Goal: Task Accomplishment & Management: Complete application form

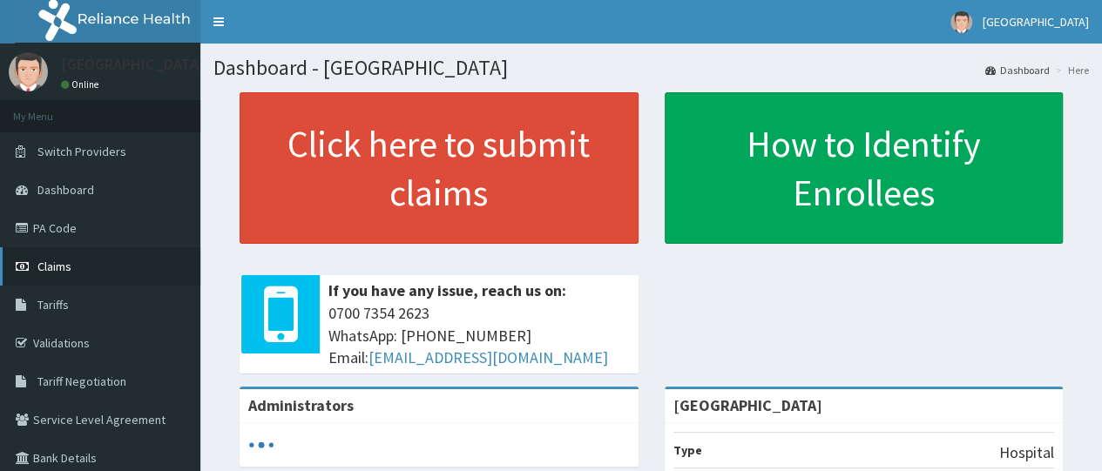
click at [58, 259] on span "Claims" at bounding box center [54, 267] width 34 height 16
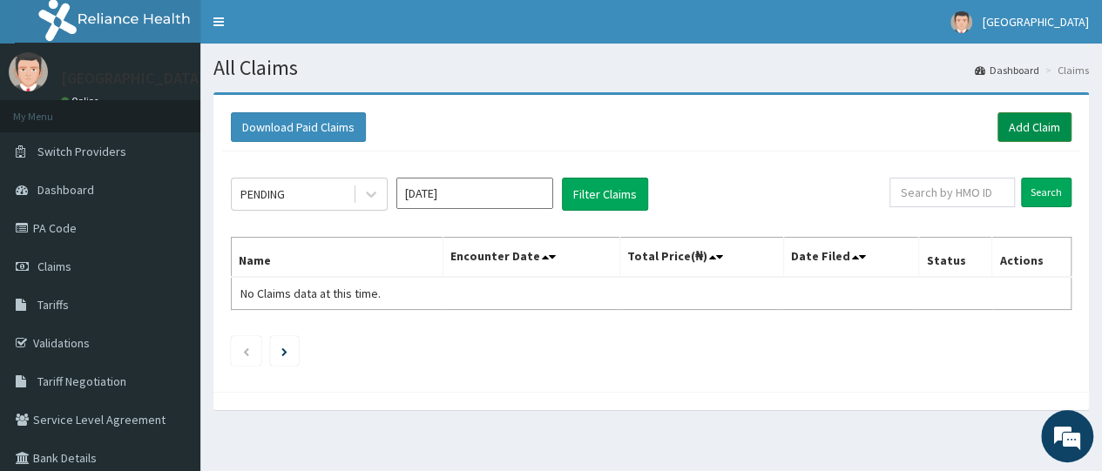
click at [1032, 122] on link "Add Claim" at bounding box center [1035, 127] width 74 height 30
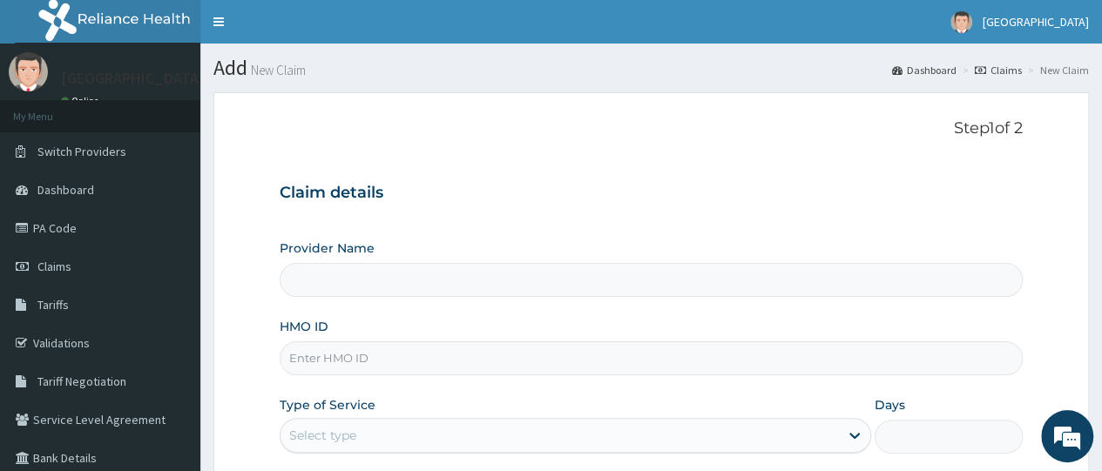
type input "[GEOGRAPHIC_DATA]"
click at [390, 369] on input "HMO ID" at bounding box center [651, 359] width 743 height 34
type input "r"
type input "RBT/10016/A"
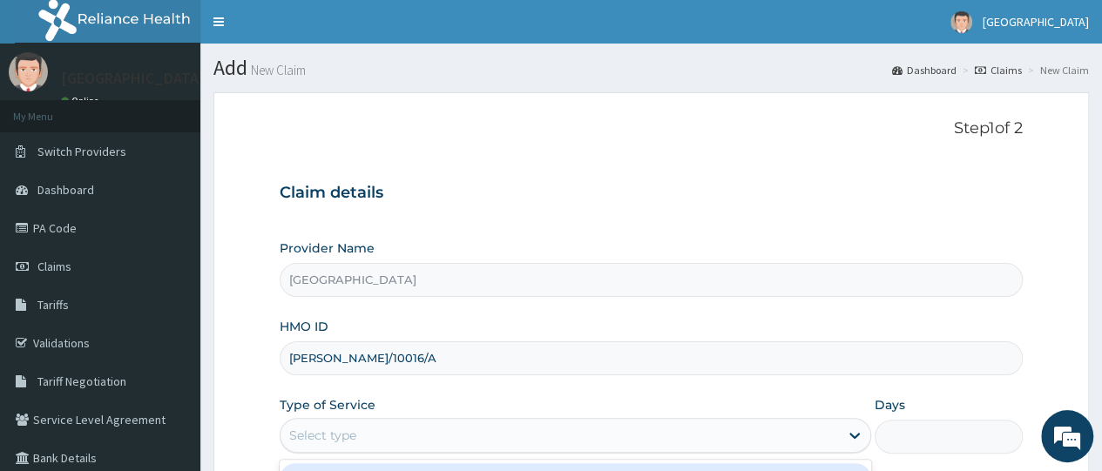
click at [371, 430] on div "Select type" at bounding box center [560, 436] width 559 height 28
click at [443, 393] on div "Provider Name Good Shepherd Catholic Hospital HMO ID RBT/10016/A Type of Servic…" at bounding box center [651, 386] width 743 height 293
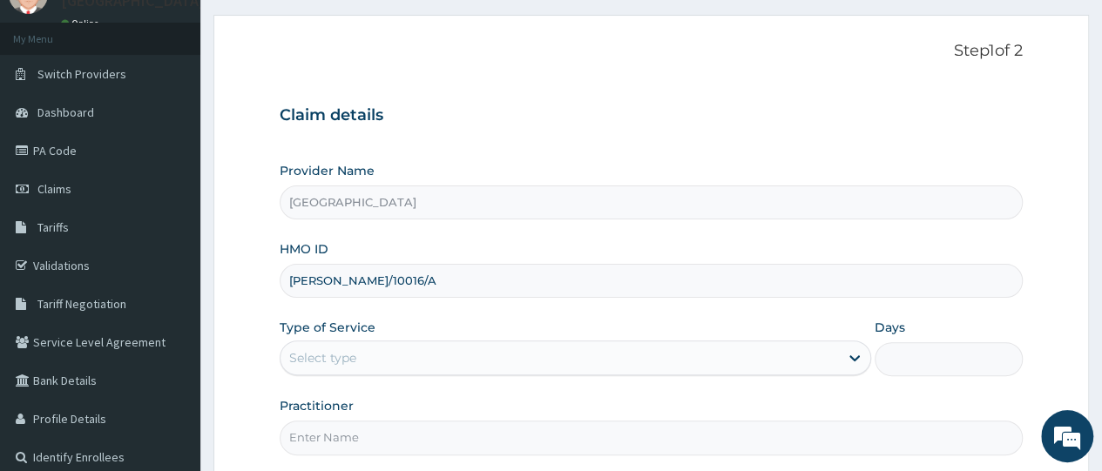
scroll to position [105, 0]
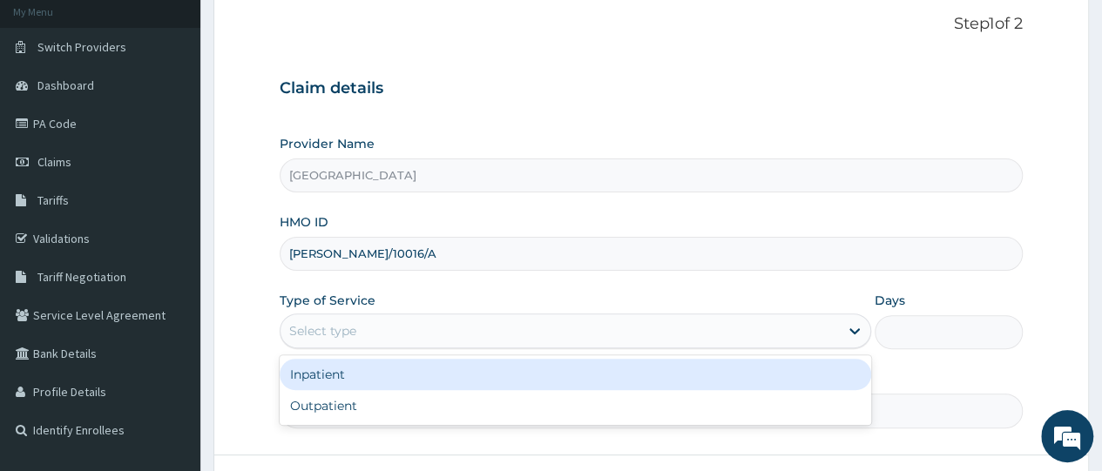
click at [361, 324] on div "Select type" at bounding box center [560, 331] width 559 height 28
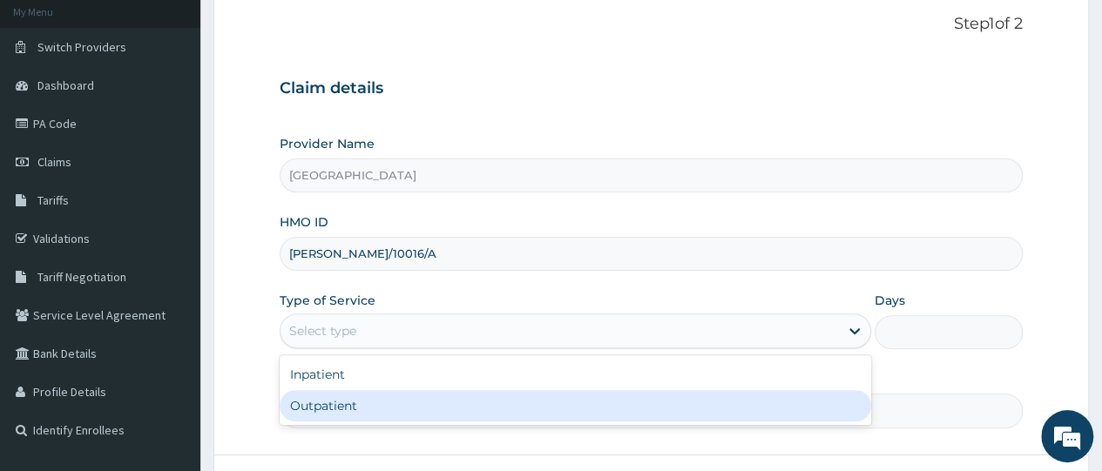
click at [357, 403] on div "Outpatient" at bounding box center [576, 405] width 592 height 31
type input "1"
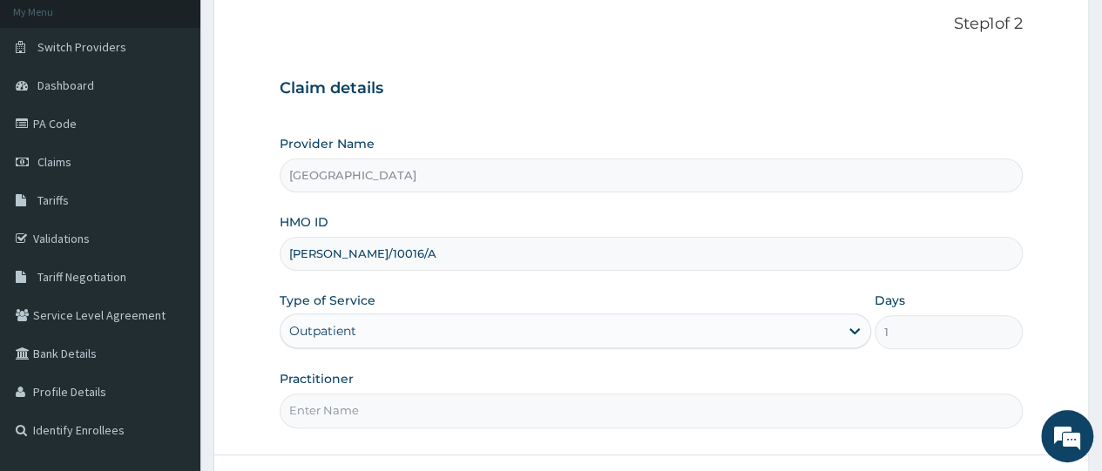
click at [374, 412] on input "Practitioner" at bounding box center [651, 411] width 743 height 34
type input "DOCTOR EMMANUEL"
click at [428, 356] on div "Provider Name Good Shepherd Catholic Hospital HMO ID RBT/10016/A Type of Servic…" at bounding box center [651, 281] width 743 height 293
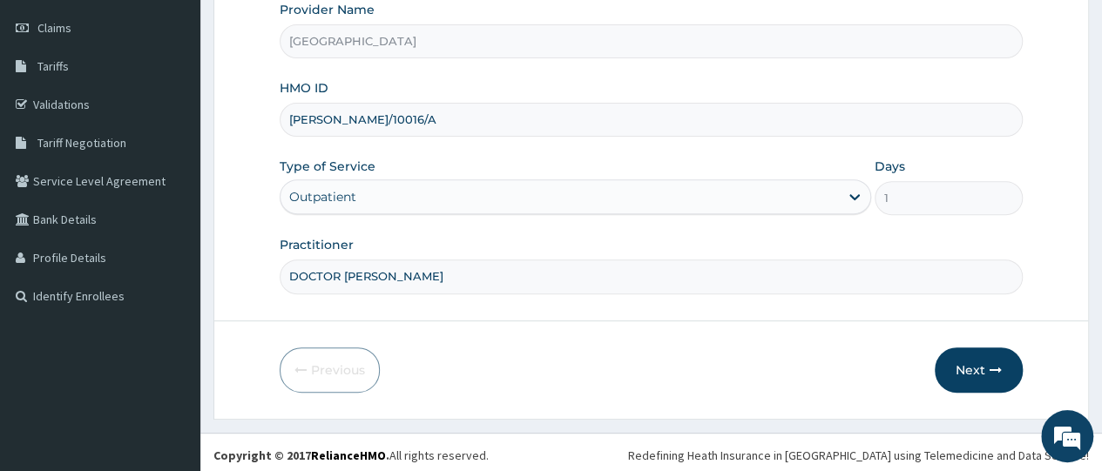
scroll to position [241, 0]
click at [984, 357] on button "Next" at bounding box center [979, 368] width 88 height 45
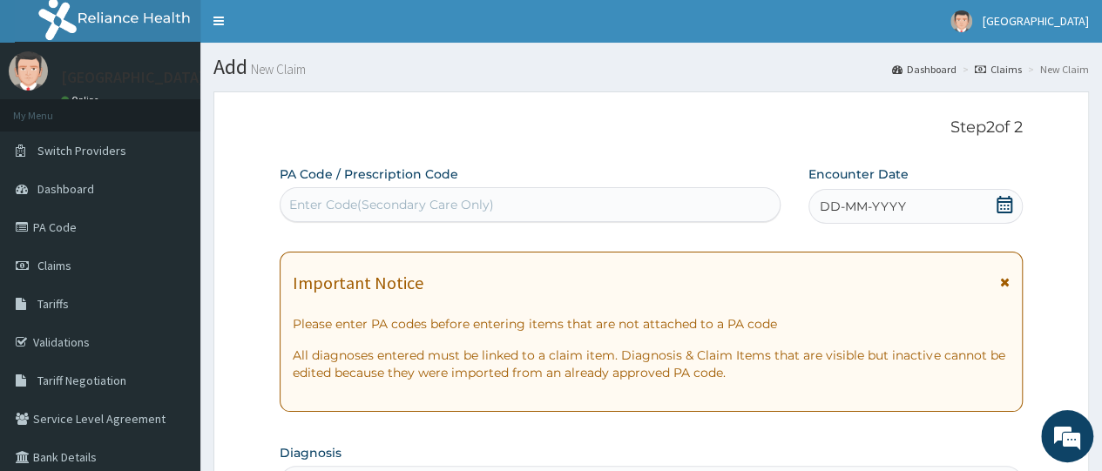
scroll to position [0, 0]
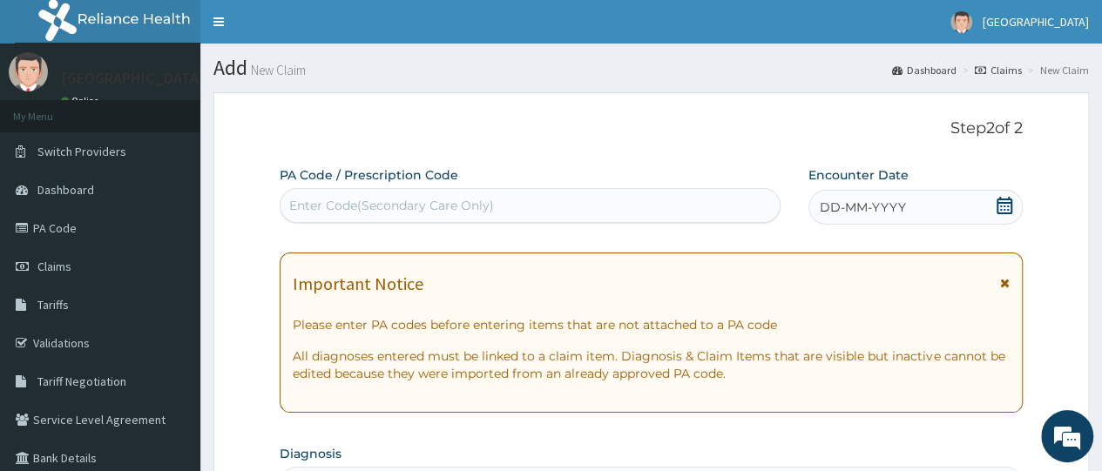
click at [837, 198] on div "DD-MM-YYYY" at bounding box center [916, 207] width 214 height 35
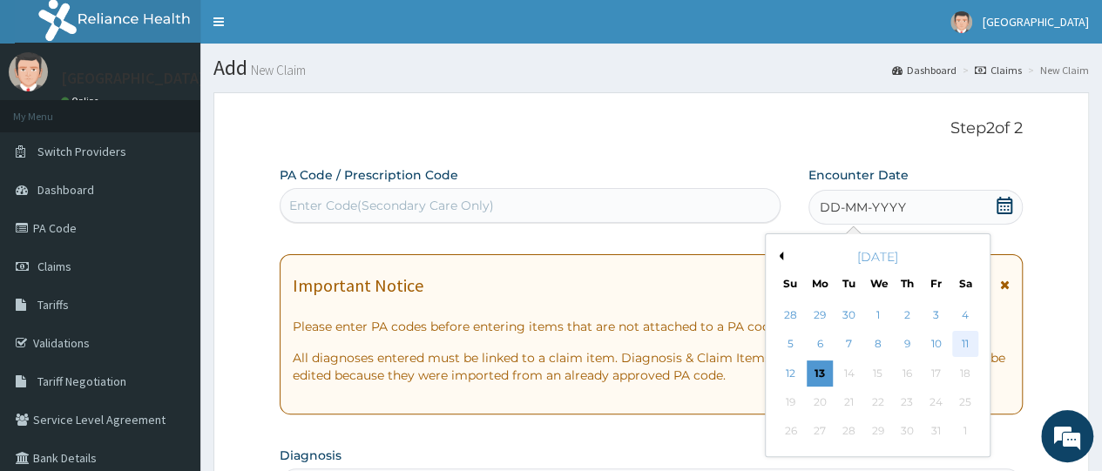
click at [960, 342] on div "11" at bounding box center [965, 345] width 26 height 26
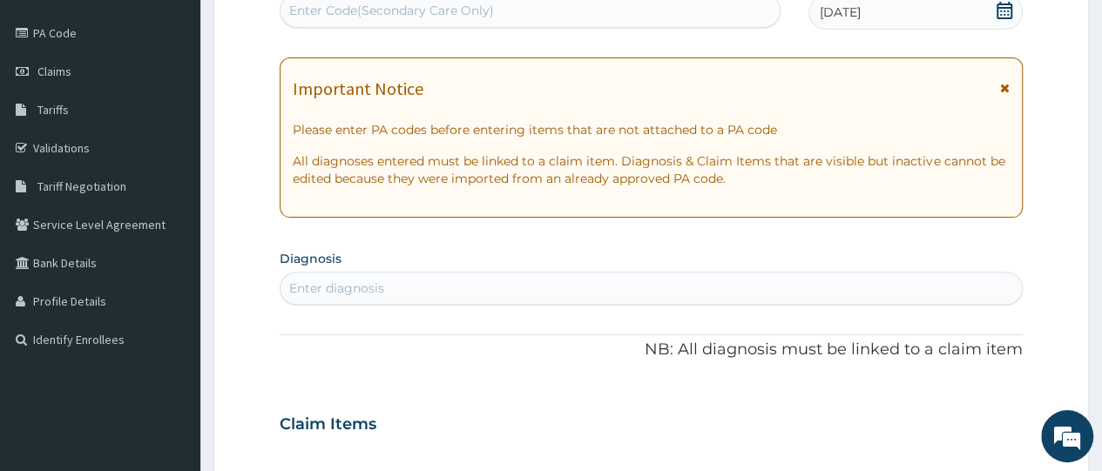
scroll to position [349, 0]
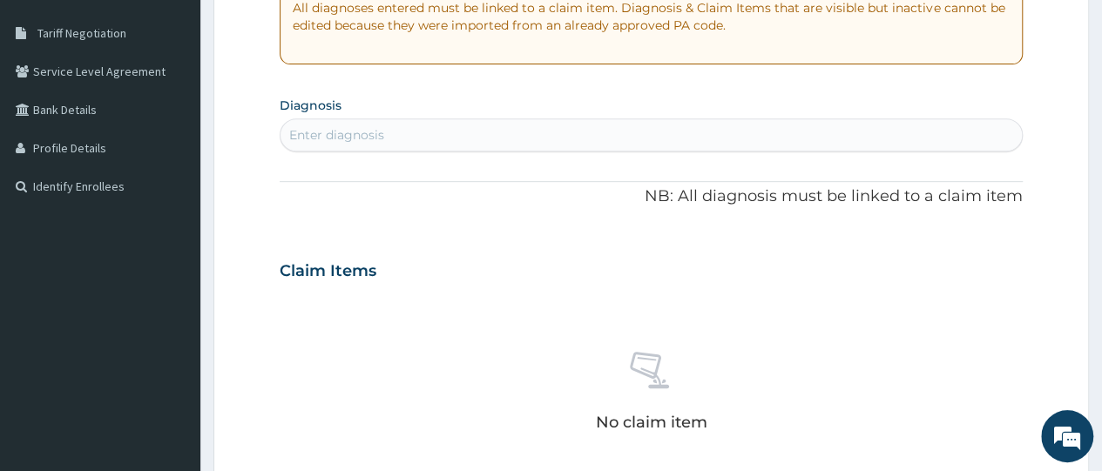
click at [396, 127] on div "Enter diagnosis" at bounding box center [652, 135] width 742 height 28
type input "P"
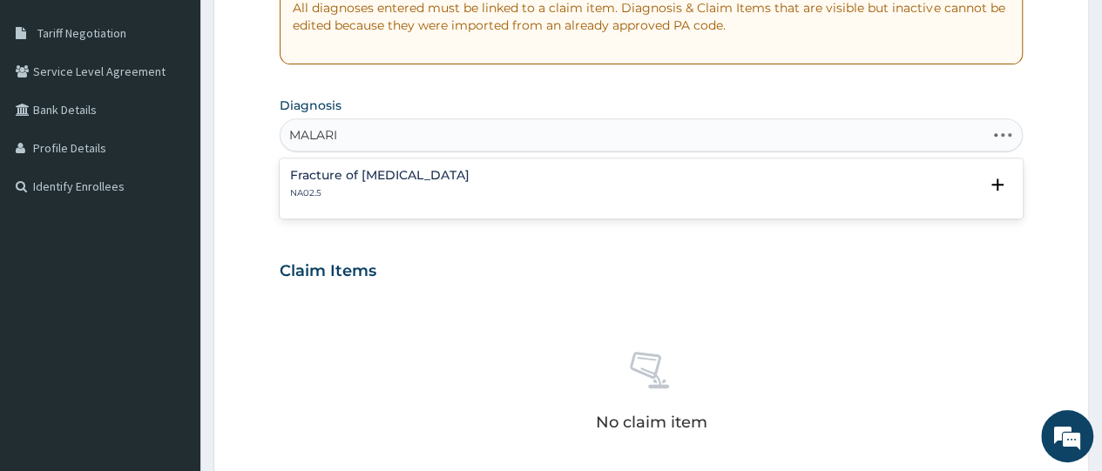
type input "MALARIA"
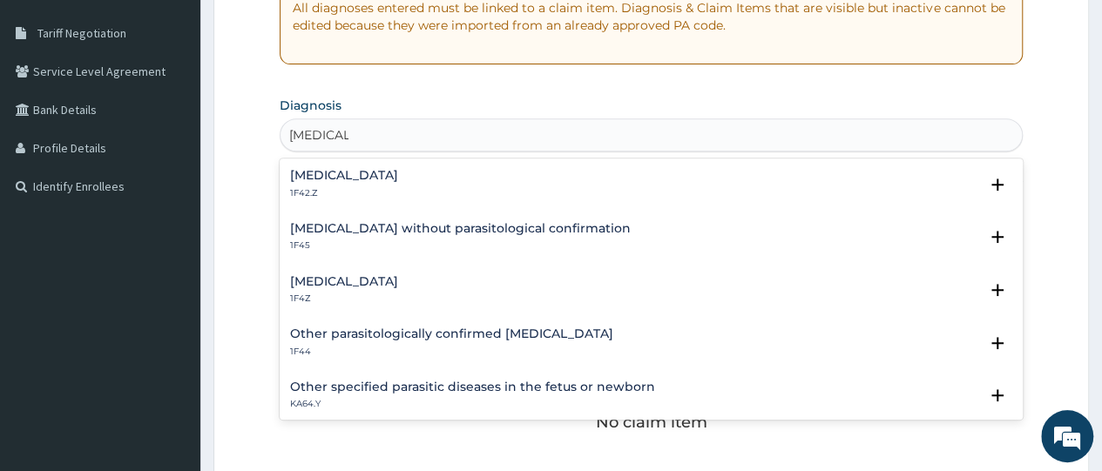
click at [394, 271] on div "Malaria, unspecified 1F4Z Select Status Query Query covers suspected (?), Keep …" at bounding box center [651, 294] width 743 height 53
click at [396, 284] on h4 "Malaria, unspecified" at bounding box center [344, 281] width 108 height 13
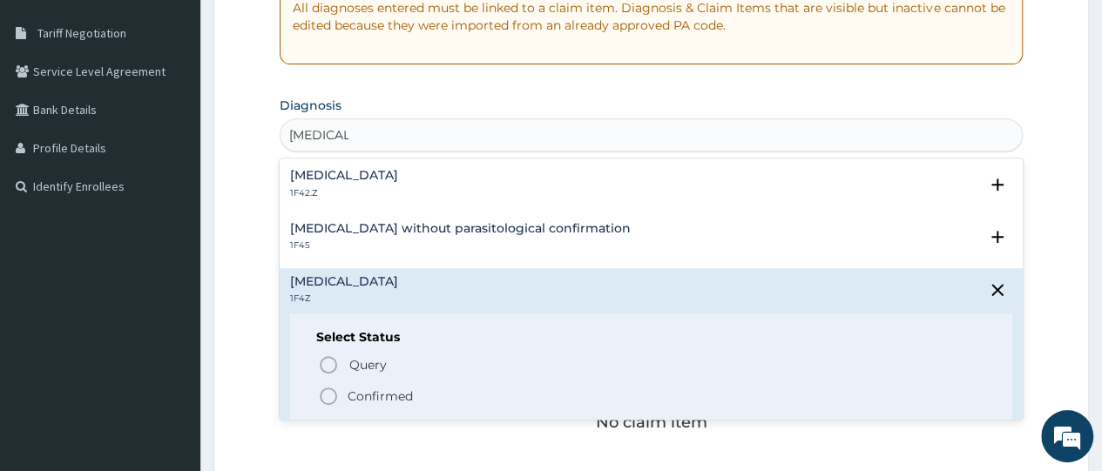
click at [330, 398] on icon "status option filled" at bounding box center [328, 396] width 21 height 21
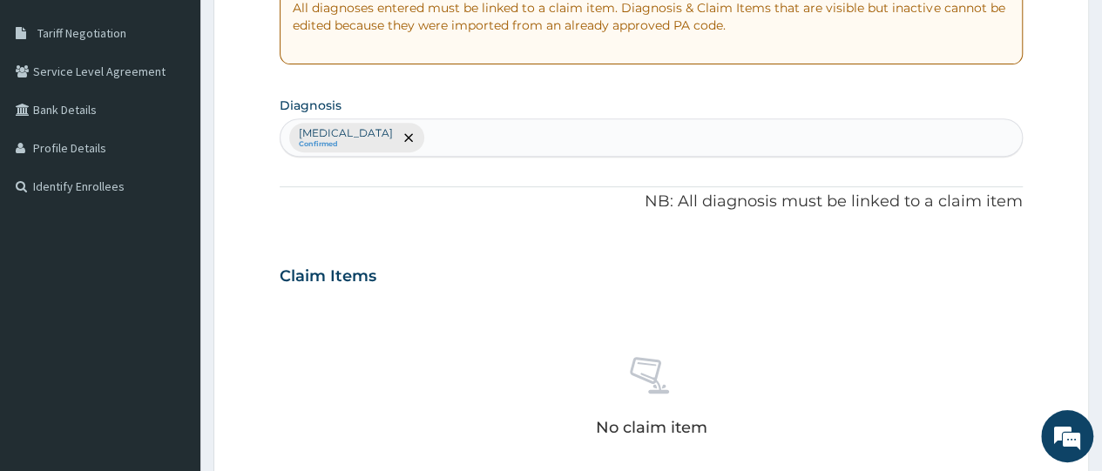
click at [462, 324] on div "No claim item" at bounding box center [651, 400] width 743 height 200
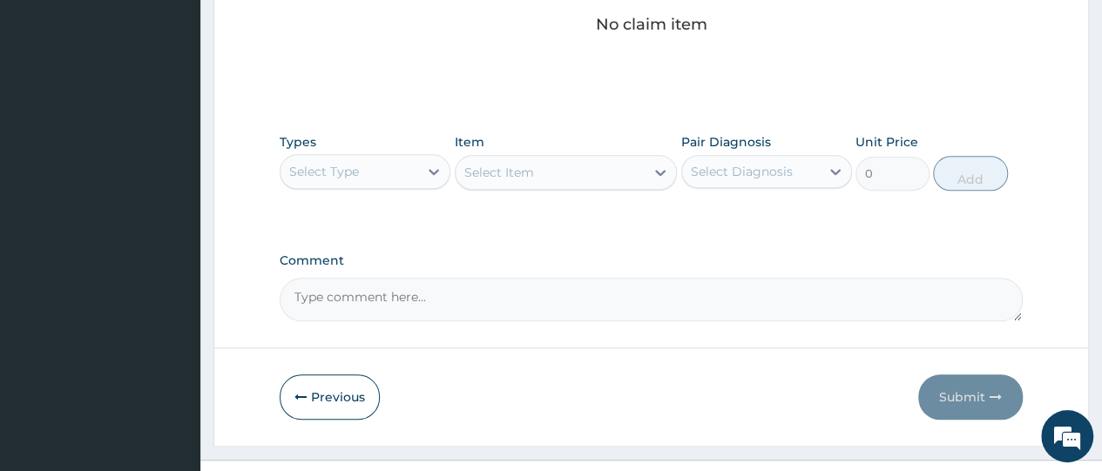
scroll to position [782, 0]
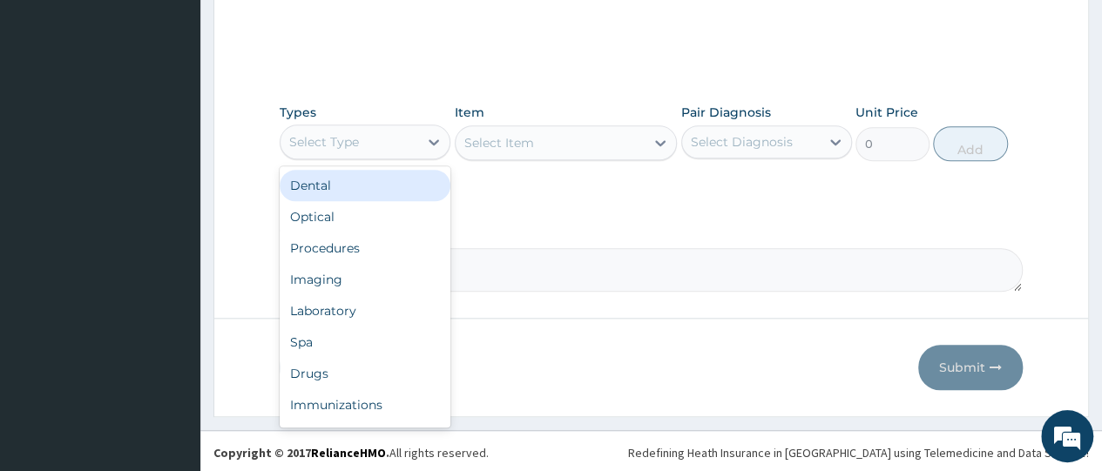
click at [378, 139] on div "Select Type" at bounding box center [350, 142] width 138 height 28
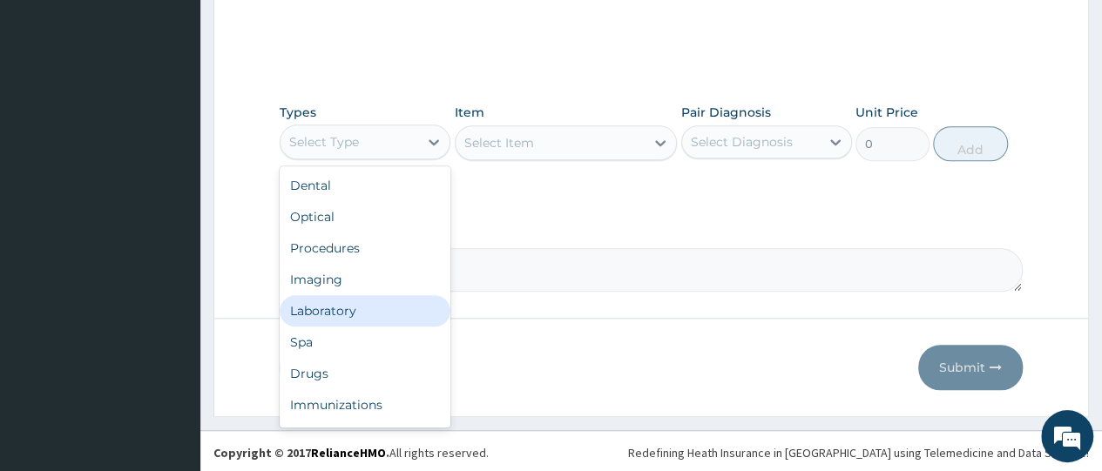
click at [357, 305] on div "Laboratory" at bounding box center [365, 310] width 171 height 31
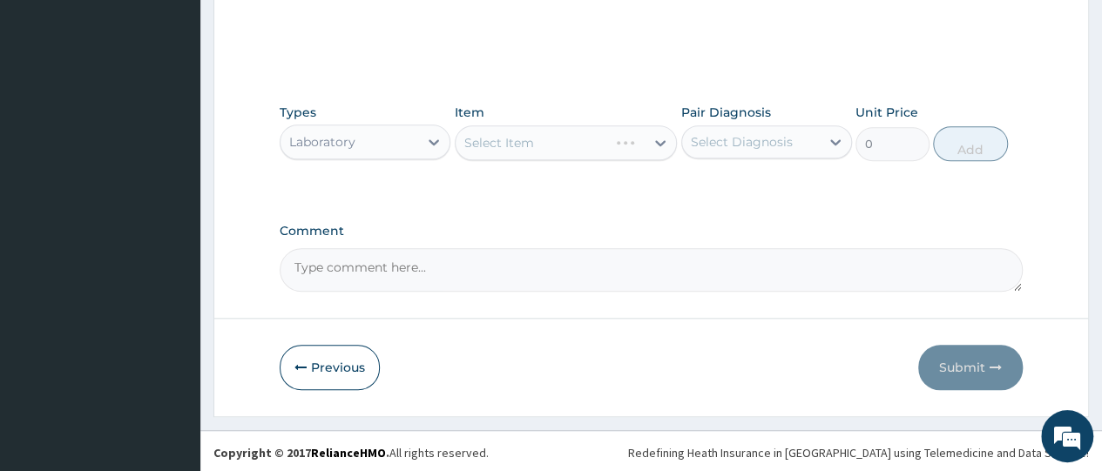
click at [516, 142] on div "Select Item" at bounding box center [566, 142] width 223 height 35
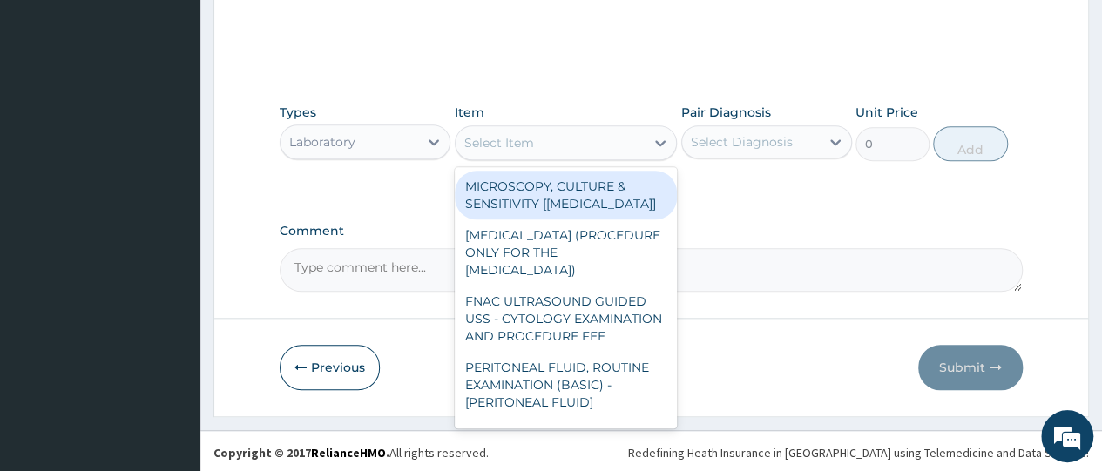
click at [516, 142] on div "Select Item" at bounding box center [500, 142] width 70 height 17
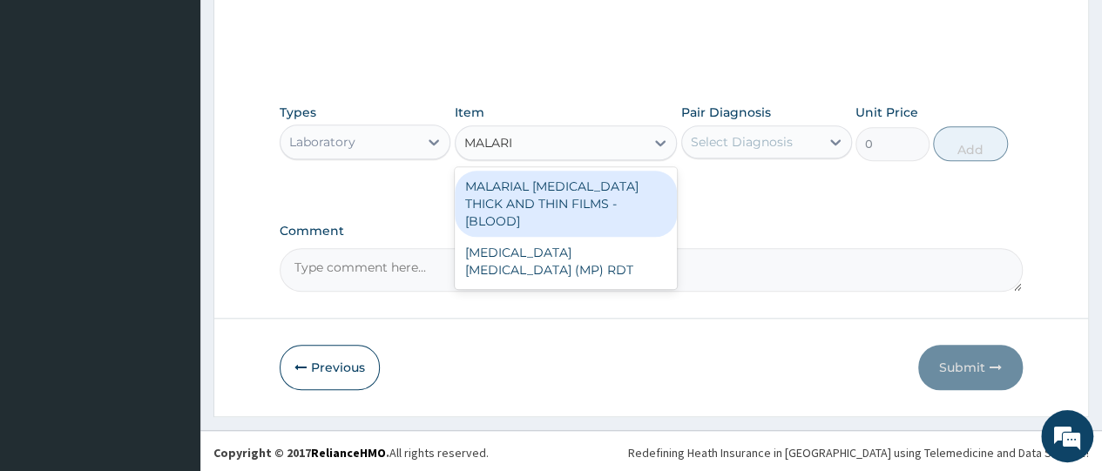
type input "MALARIA"
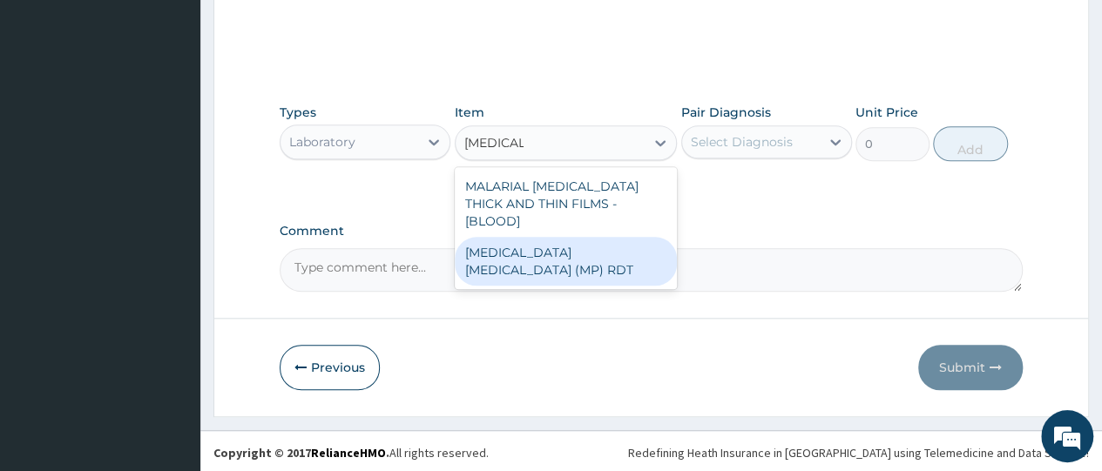
click at [544, 237] on div "MALARIA PARASITE (MP) RDT" at bounding box center [566, 261] width 223 height 49
type input "2000"
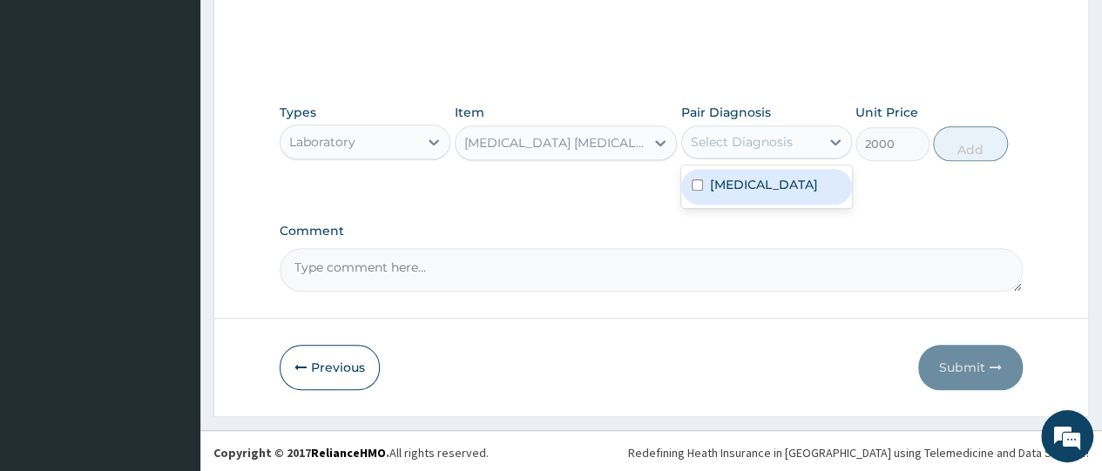
click at [725, 137] on div "Select Diagnosis" at bounding box center [742, 141] width 102 height 17
click at [694, 184] on input "checkbox" at bounding box center [697, 185] width 11 height 11
checkbox input "true"
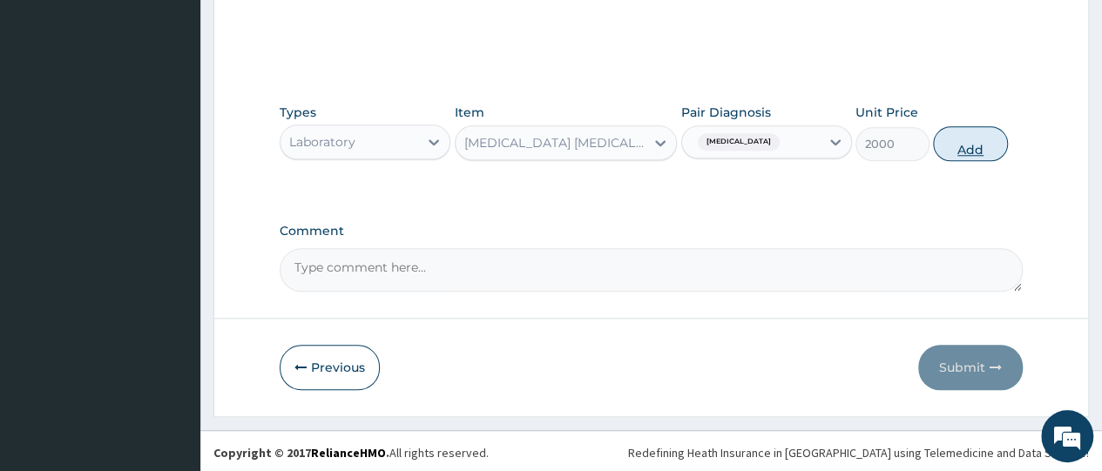
click at [969, 147] on button "Add" at bounding box center [970, 143] width 74 height 35
type input "0"
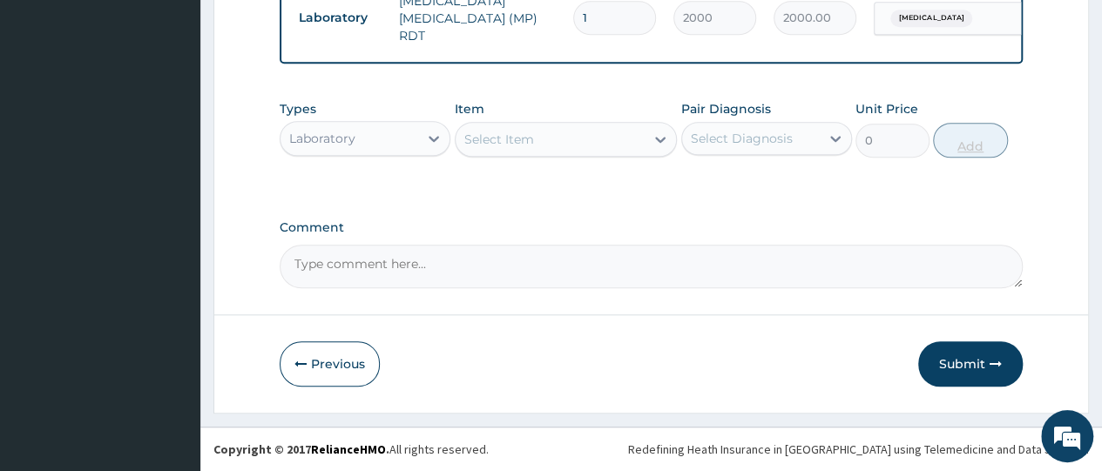
scroll to position [707, 0]
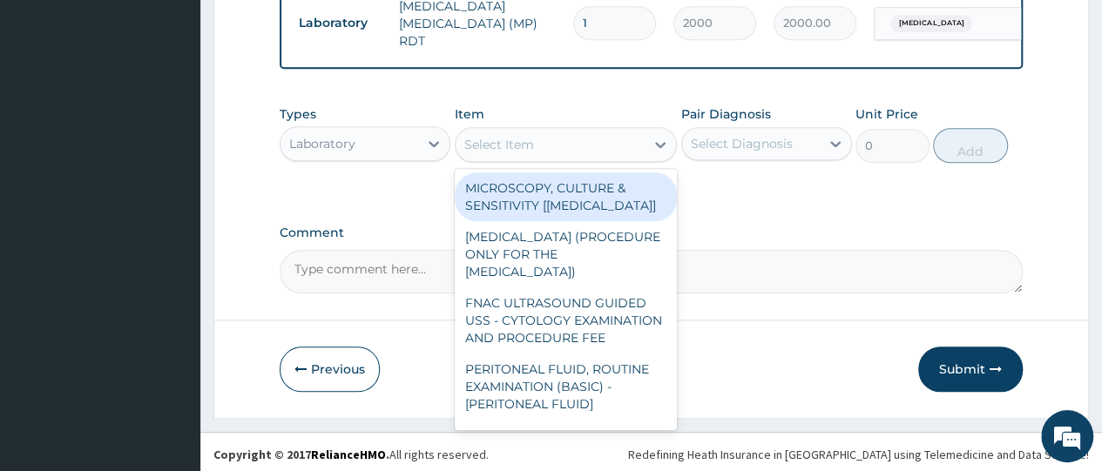
click at [508, 146] on div "Select Item" at bounding box center [500, 144] width 70 height 17
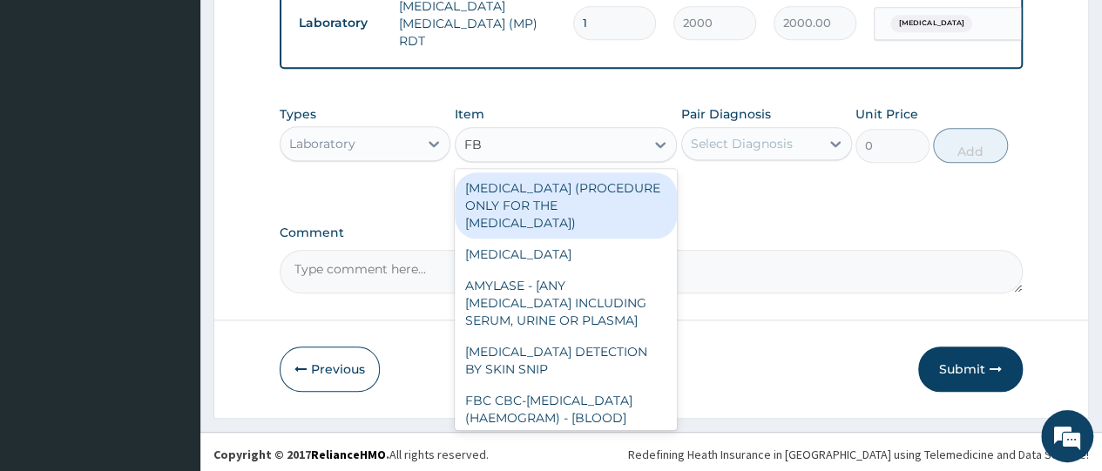
type input "FBC"
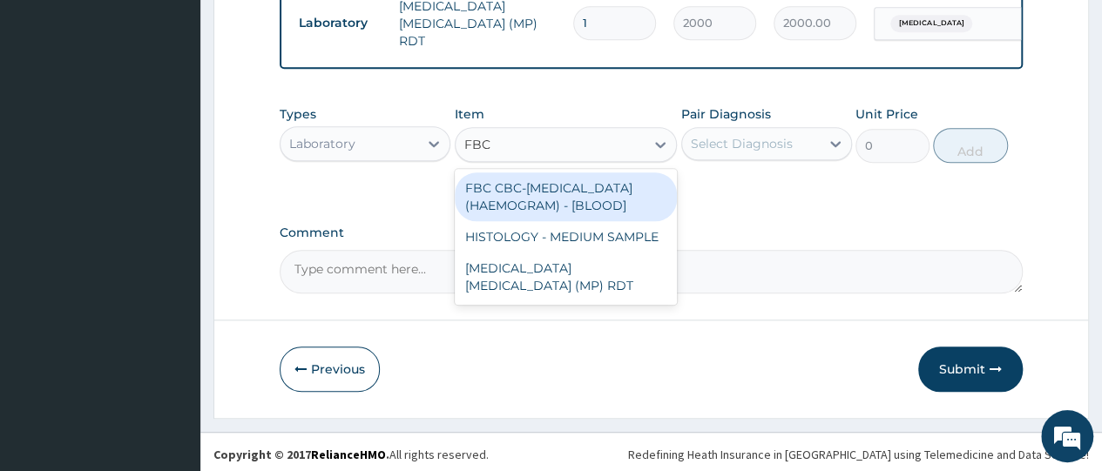
click at [526, 198] on div "FBC CBC-COMPLETE BLOOD COUNT (HAEMOGRAM) - [BLOOD]" at bounding box center [566, 197] width 223 height 49
type input "5000"
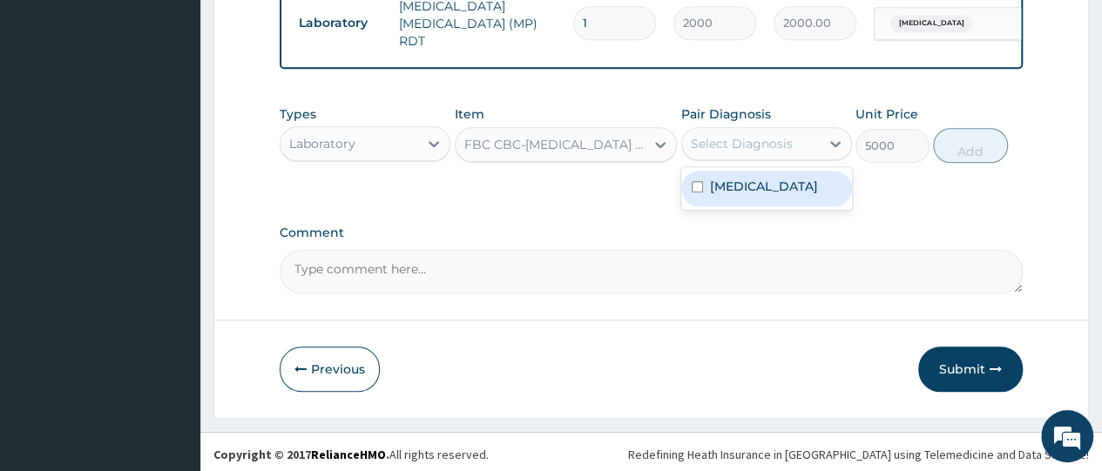
click at [716, 149] on div "Select Diagnosis" at bounding box center [742, 143] width 102 height 17
click at [698, 190] on input "checkbox" at bounding box center [697, 186] width 11 height 11
checkbox input "true"
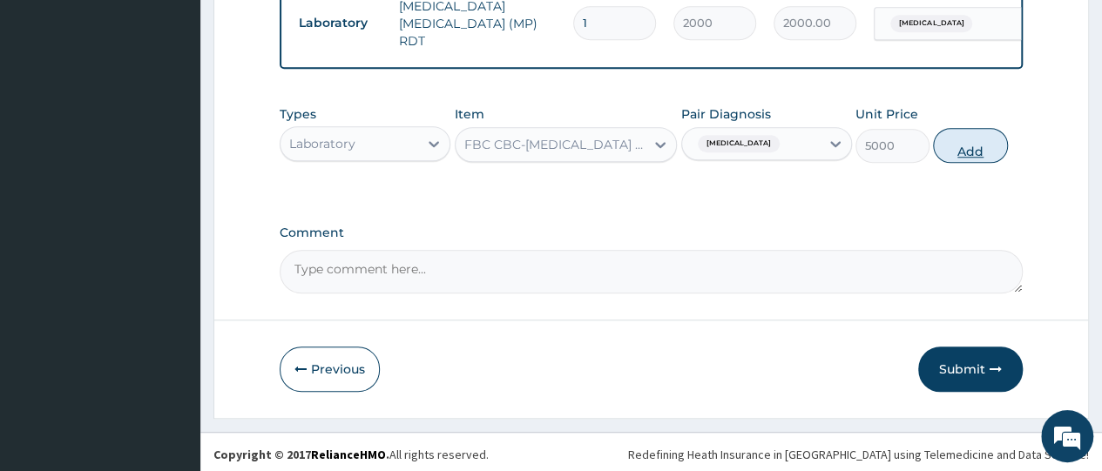
click at [980, 148] on button "Add" at bounding box center [970, 145] width 74 height 35
type input "0"
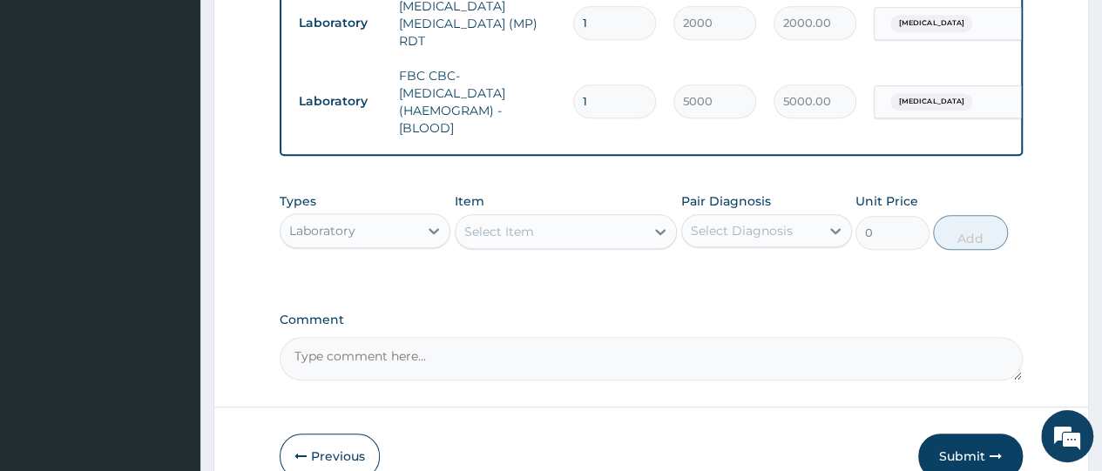
click at [526, 230] on div "Select Item" at bounding box center [500, 231] width 70 height 17
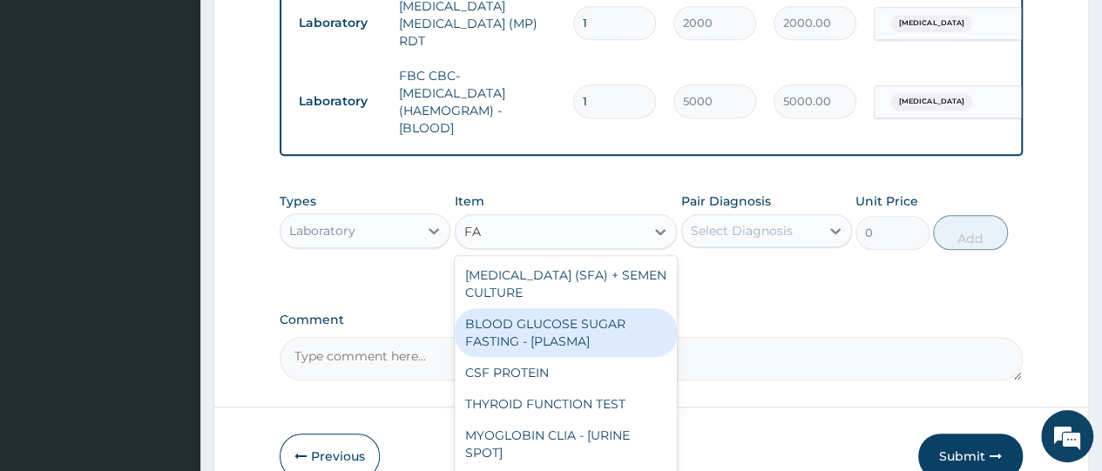
type input "F"
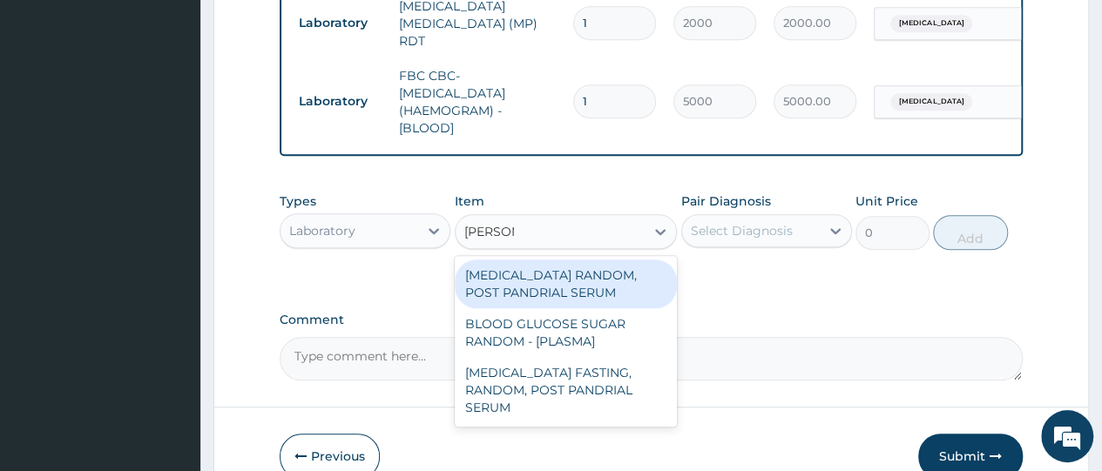
type input "RANDOM"
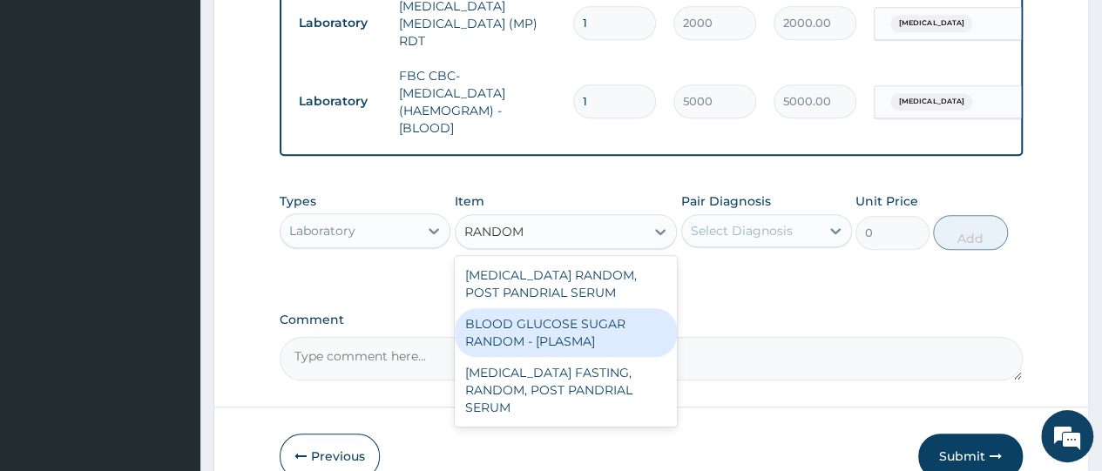
click at [528, 334] on div "BLOOD GLUCOSE SUGAR RANDOM - [PLASMA]" at bounding box center [566, 333] width 223 height 49
type input "1875"
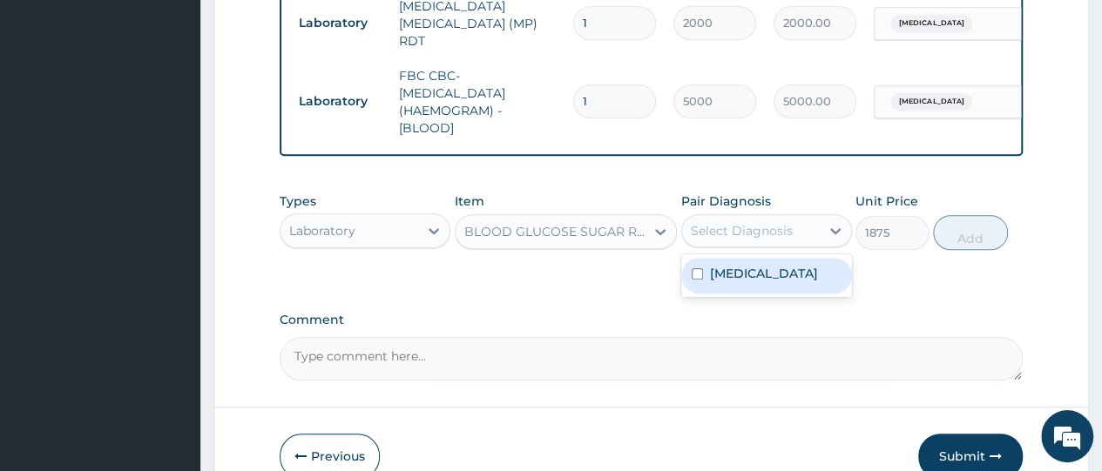
click at [770, 227] on div "Select Diagnosis" at bounding box center [742, 230] width 102 height 17
click at [697, 277] on input "checkbox" at bounding box center [697, 273] width 11 height 11
checkbox input "true"
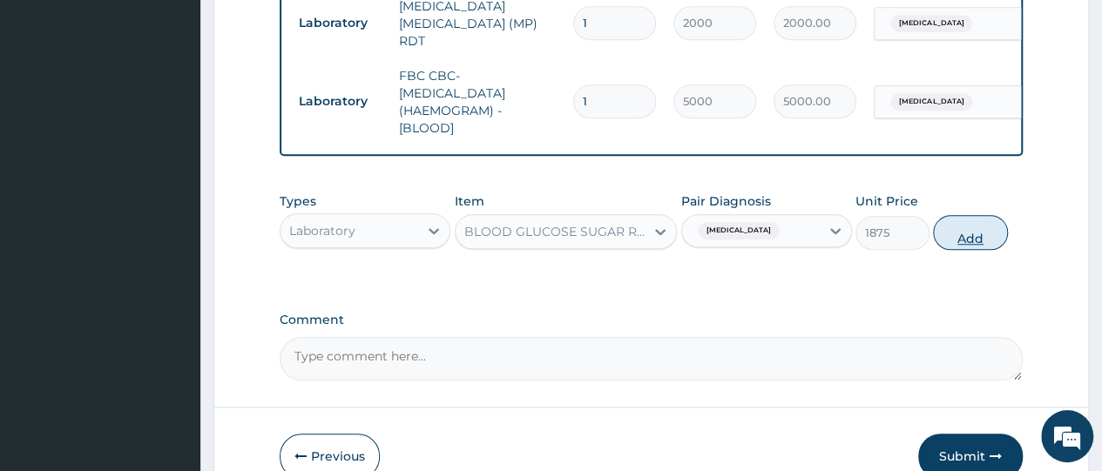
click at [966, 231] on button "Add" at bounding box center [970, 232] width 74 height 35
type input "0"
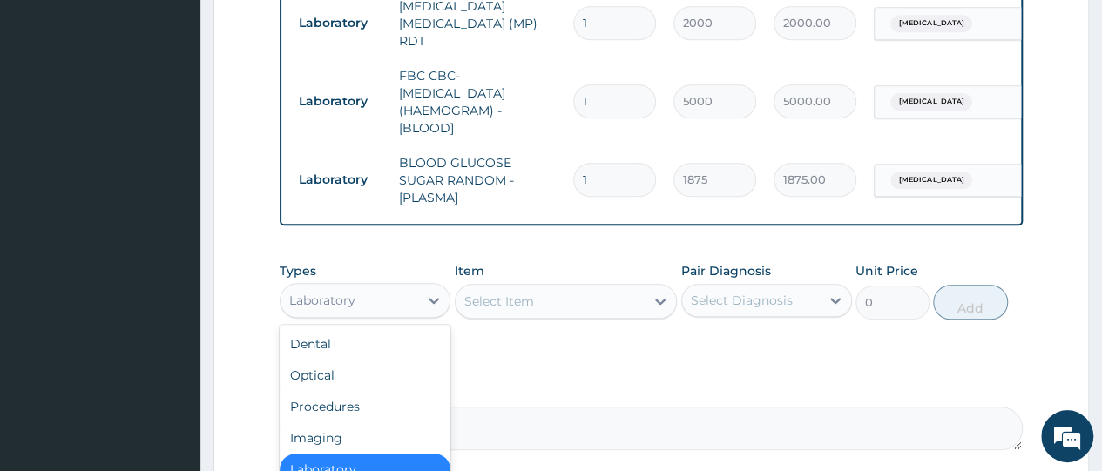
click at [361, 293] on div "Laboratory" at bounding box center [350, 301] width 138 height 28
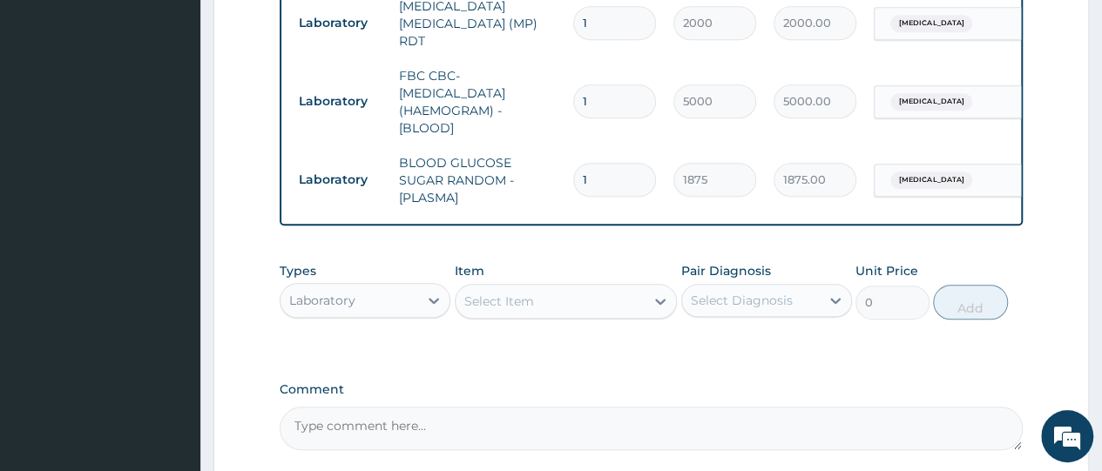
click at [539, 388] on label "Comment" at bounding box center [651, 390] width 743 height 15
click at [539, 407] on textarea "Comment" at bounding box center [651, 429] width 743 height 44
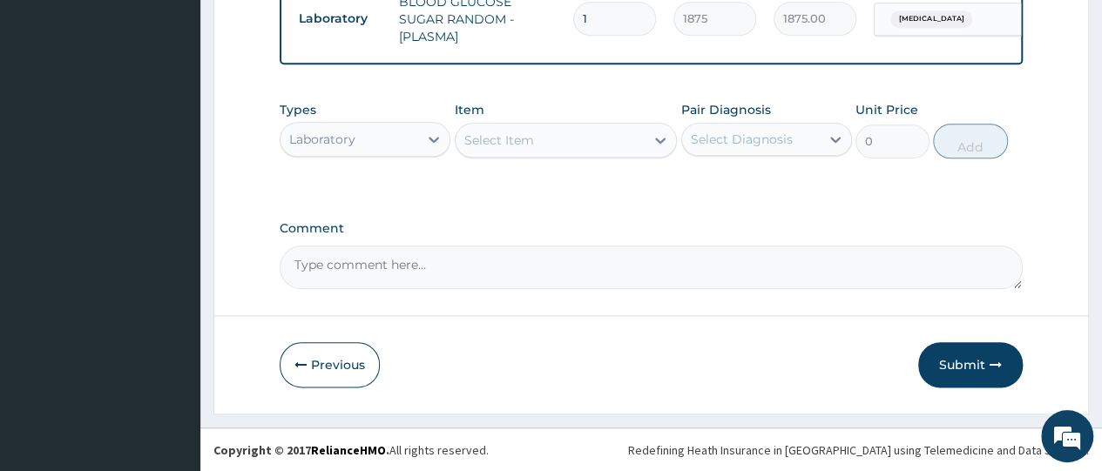
scroll to position [870, 0]
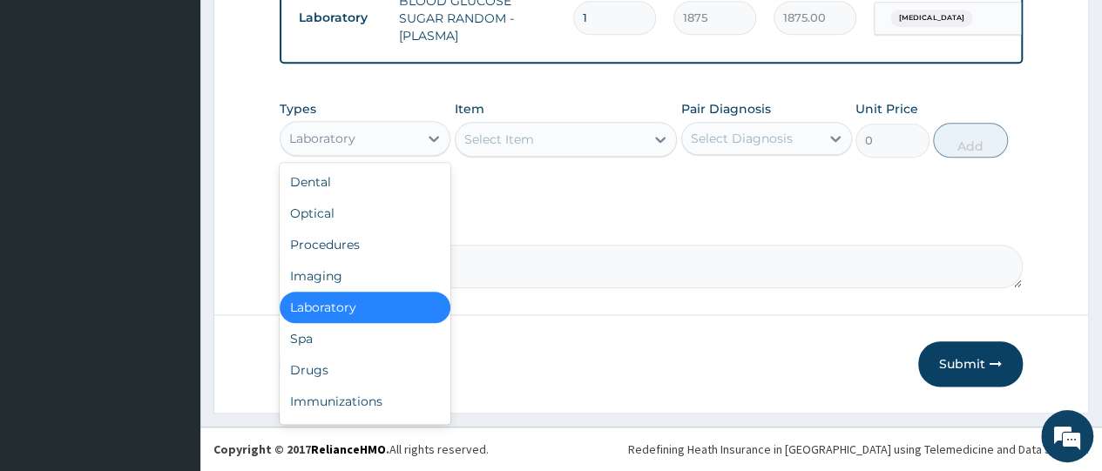
click at [357, 130] on div "Laboratory" at bounding box center [350, 139] width 138 height 28
click at [340, 372] on div "Drugs" at bounding box center [365, 370] width 171 height 31
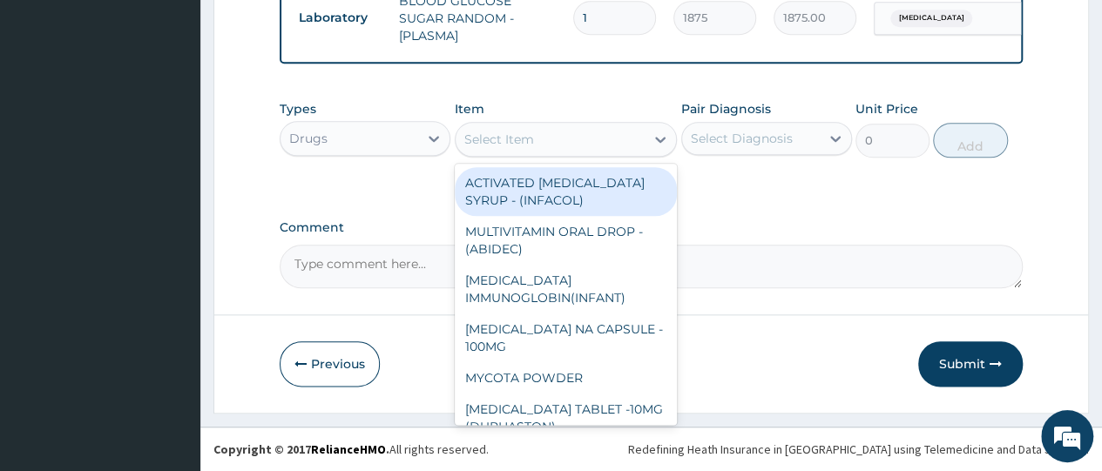
click at [534, 137] on div "Select Item" at bounding box center [551, 139] width 190 height 28
click at [345, 129] on div "Drugs" at bounding box center [350, 139] width 138 height 28
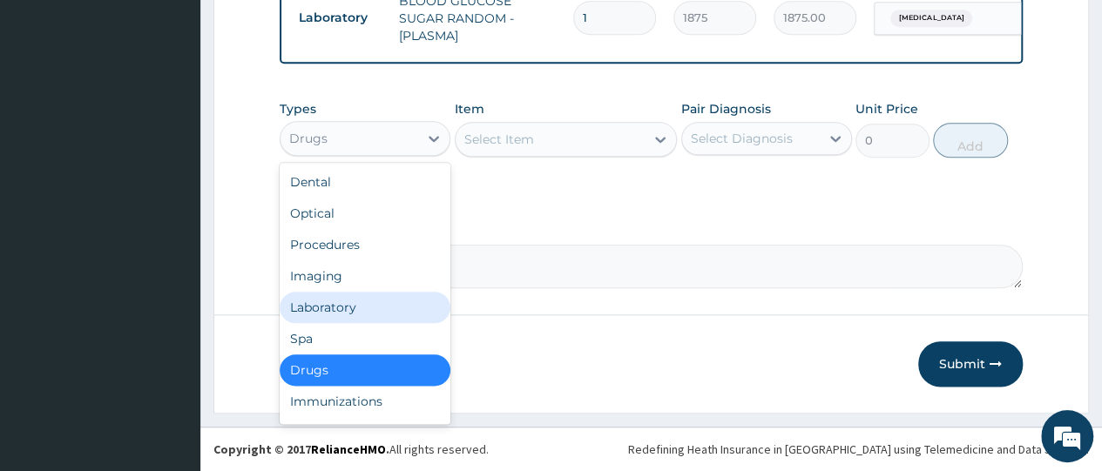
click at [361, 307] on div "Laboratory" at bounding box center [365, 307] width 171 height 31
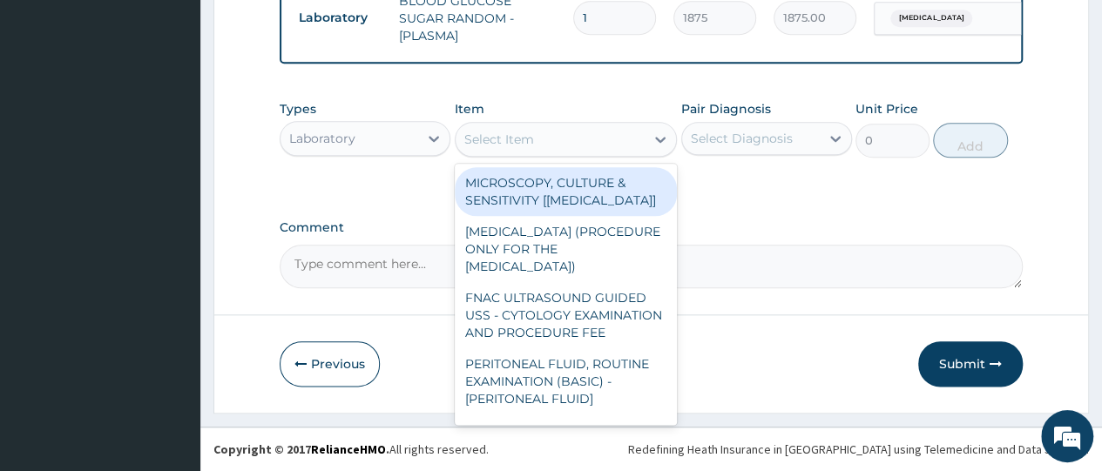
click at [539, 137] on div "Select Item" at bounding box center [551, 139] width 190 height 28
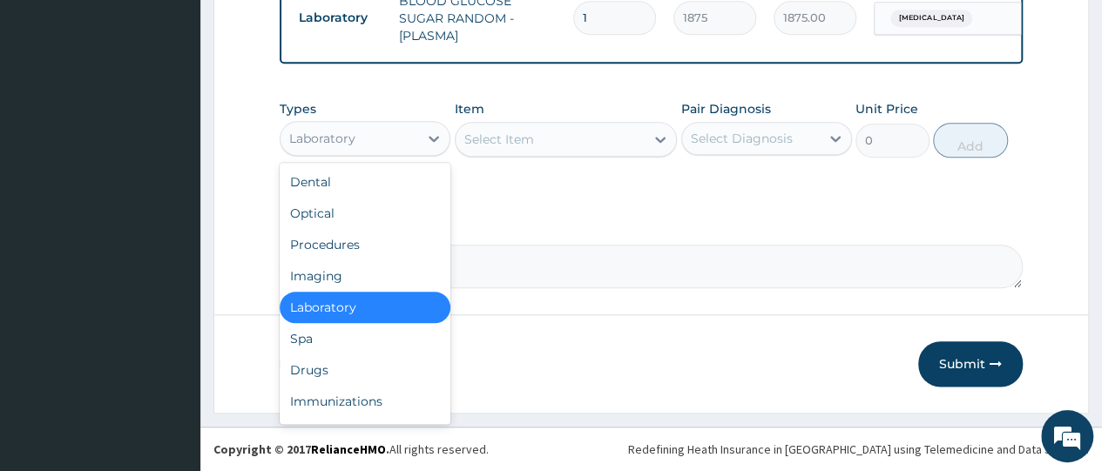
click at [385, 131] on div "Laboratory" at bounding box center [350, 139] width 138 height 28
click at [363, 356] on div "Drugs" at bounding box center [365, 370] width 171 height 31
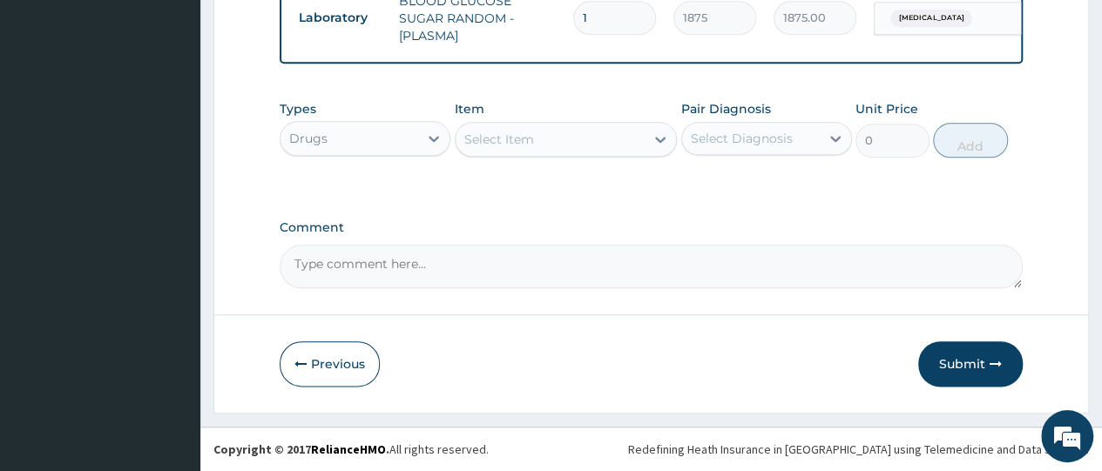
click at [544, 139] on div "Select Item" at bounding box center [551, 139] width 190 height 28
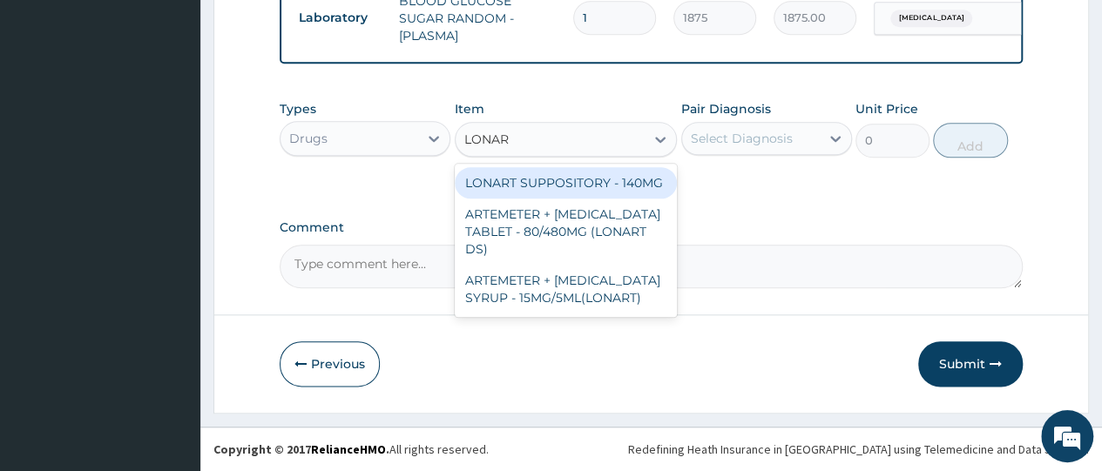
type input "LONART"
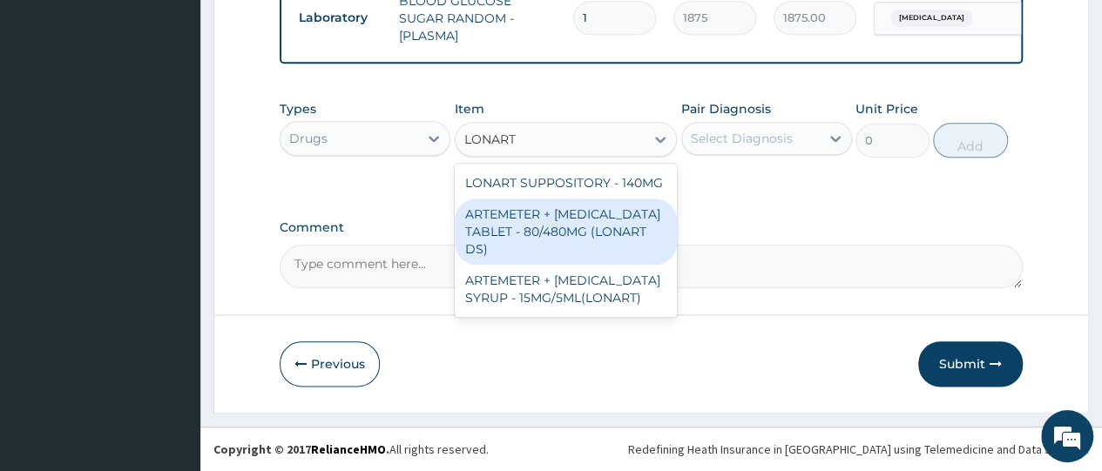
click at [558, 219] on div "ARTEMETER + LUMEFANTRINE TABLET - 80/480MG (LONART DS)" at bounding box center [566, 232] width 223 height 66
type input "588"
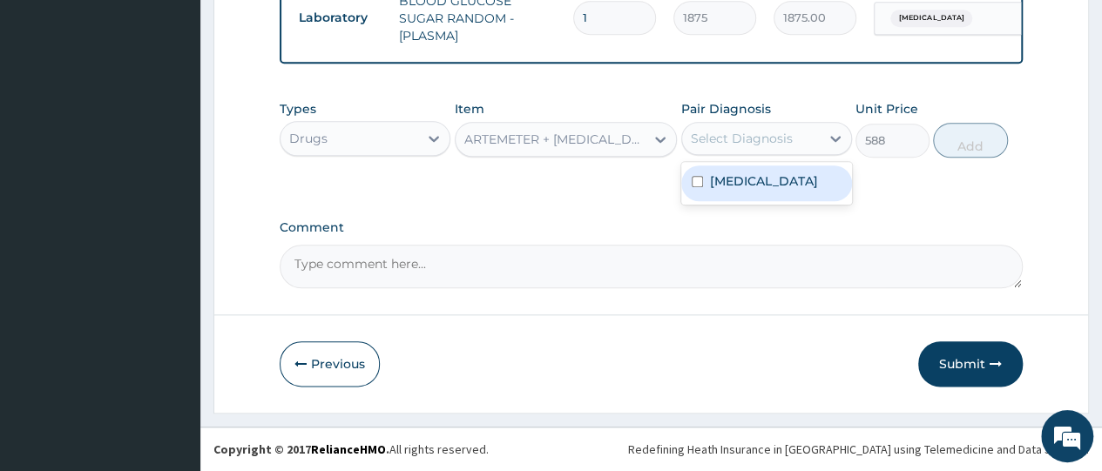
click at [691, 133] on div "Select Diagnosis" at bounding box center [742, 138] width 102 height 17
click at [695, 180] on input "checkbox" at bounding box center [697, 181] width 11 height 11
checkbox input "true"
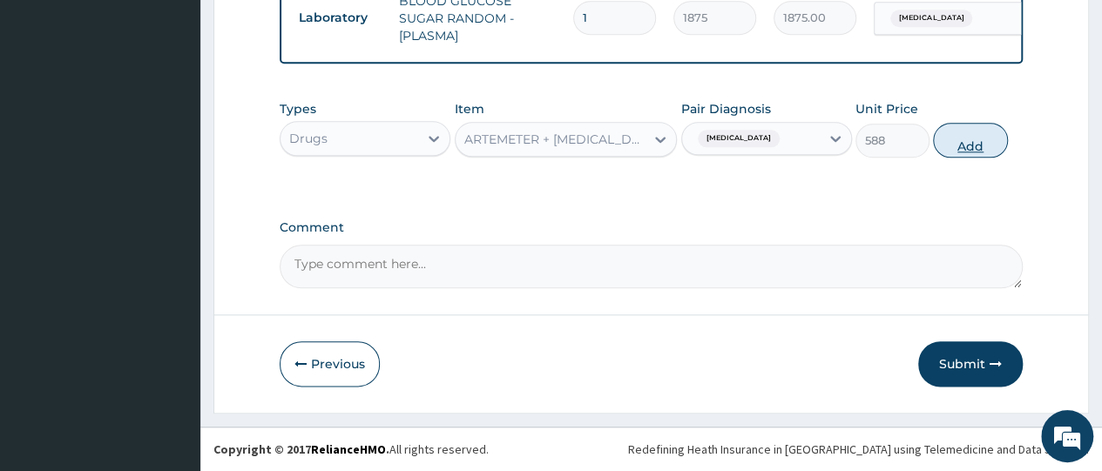
click at [969, 143] on button "Add" at bounding box center [970, 140] width 74 height 35
type input "0"
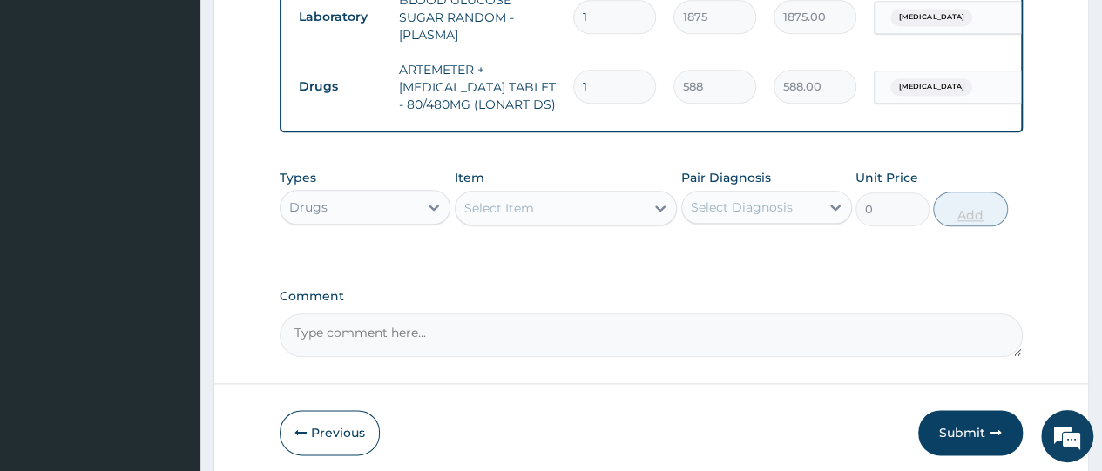
type input "0.00"
type input "6"
type input "3528.00"
type input "6"
click at [539, 203] on div "Select Item" at bounding box center [551, 208] width 190 height 28
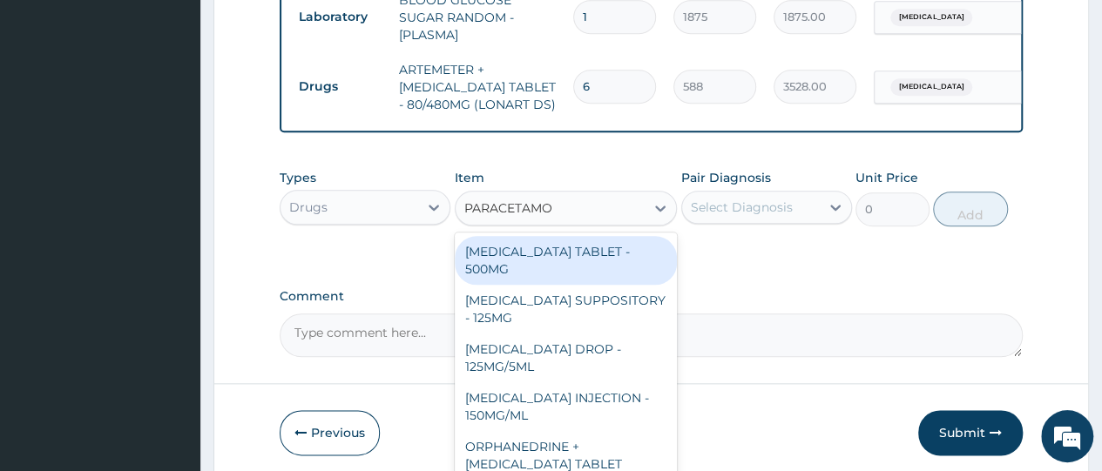
type input "PARACETAMOL"
click at [544, 251] on div "PARACETAMOL TABLET - 500MG" at bounding box center [566, 260] width 223 height 49
type input "33.599999999999994"
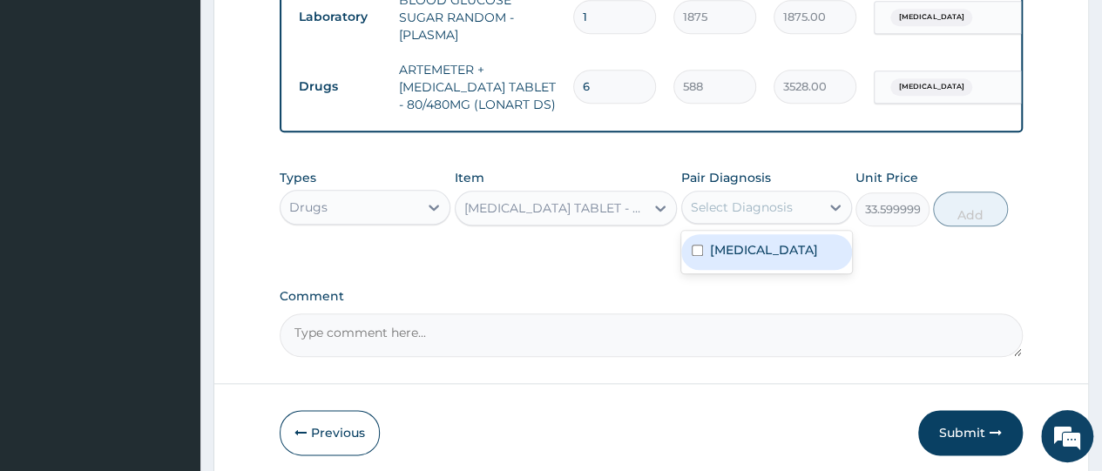
click at [708, 209] on div "Select Diagnosis" at bounding box center [742, 207] width 102 height 17
click at [698, 250] on input "checkbox" at bounding box center [697, 250] width 11 height 11
checkbox input "true"
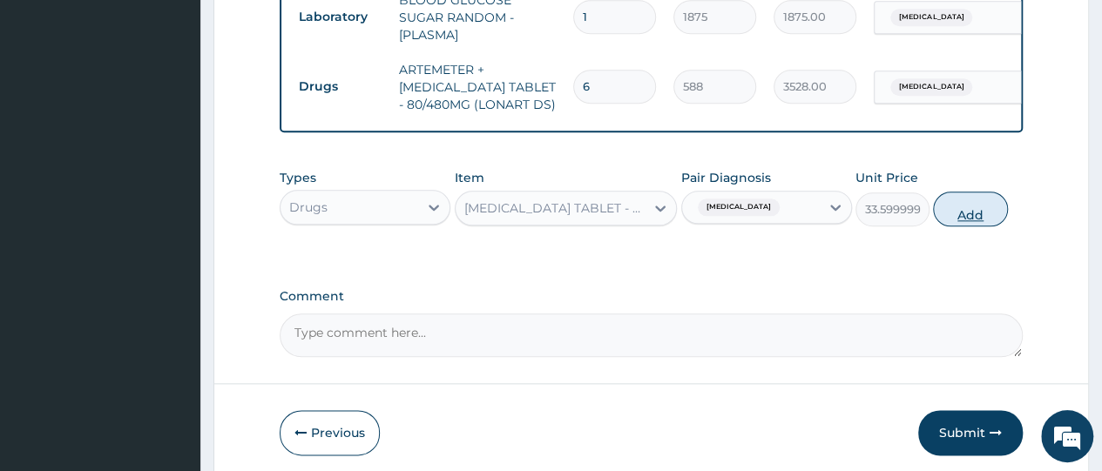
click at [963, 211] on button "Add" at bounding box center [970, 209] width 74 height 35
type input "0"
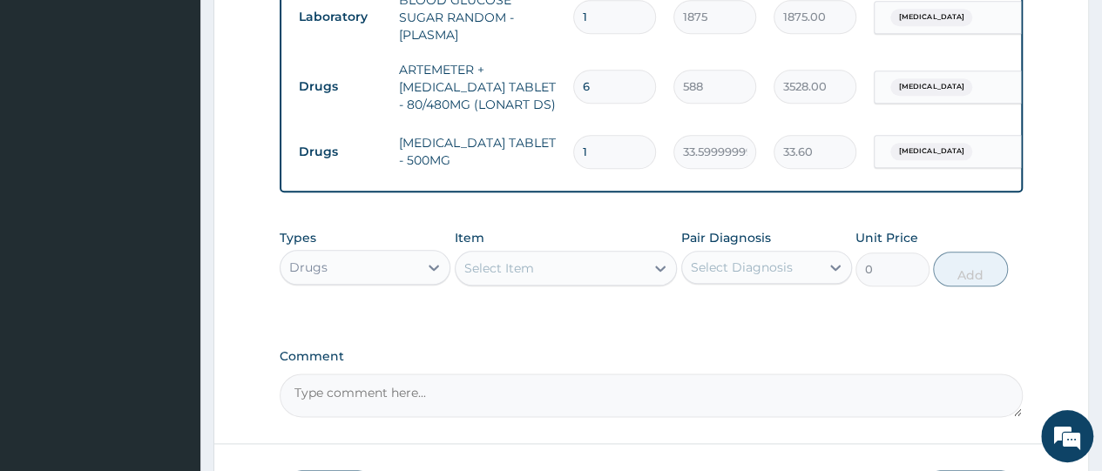
type input "0.00"
type input "3"
type input "100.80"
type input "30"
type input "1008.00"
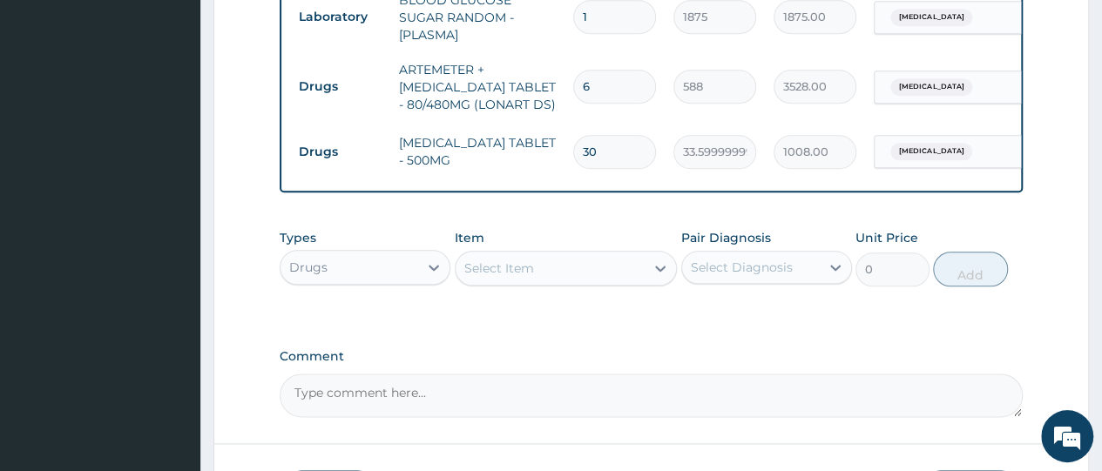
type input "30"
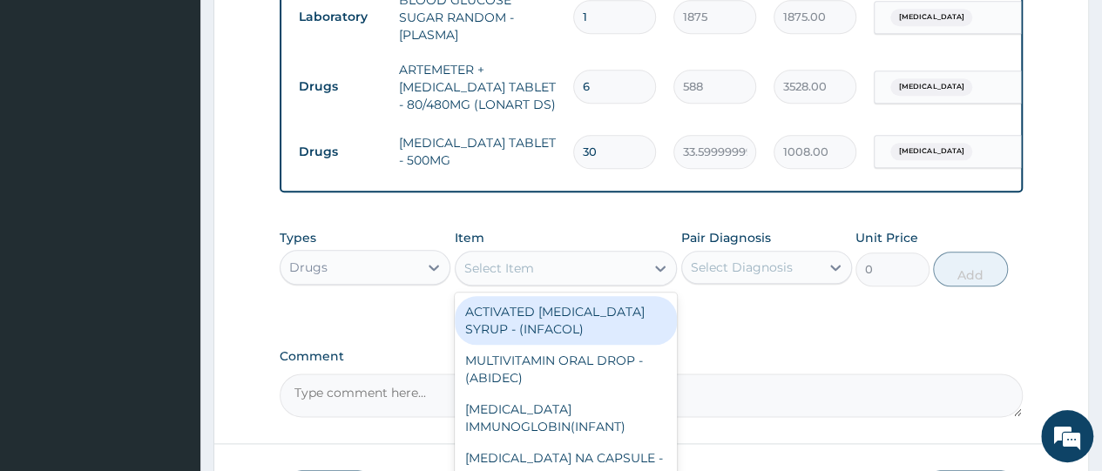
click at [539, 268] on div "Select Item" at bounding box center [551, 268] width 190 height 28
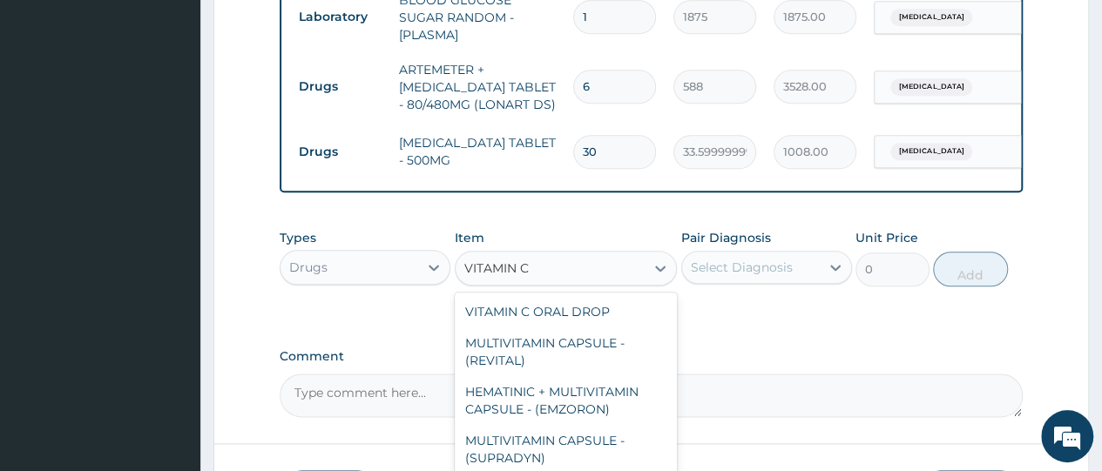
type input "VITAMIN C"
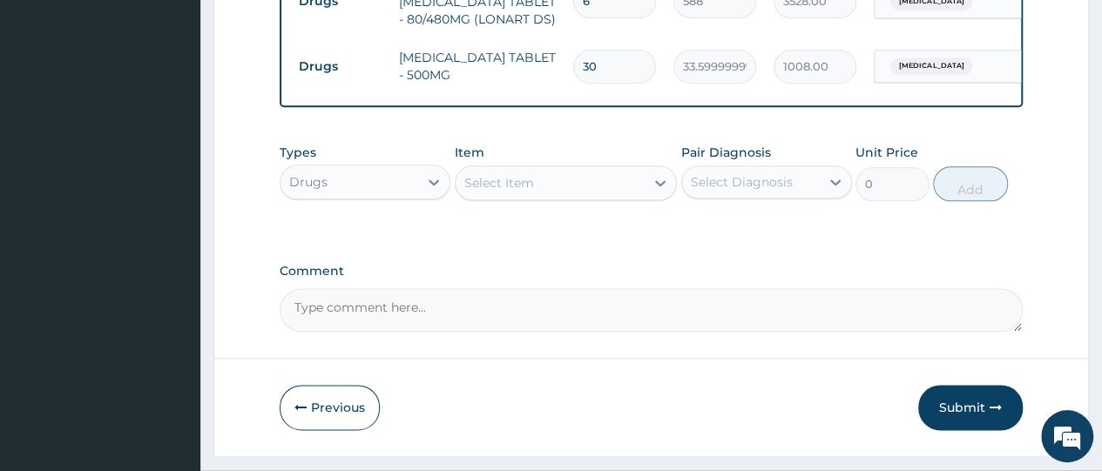
scroll to position [1000, 0]
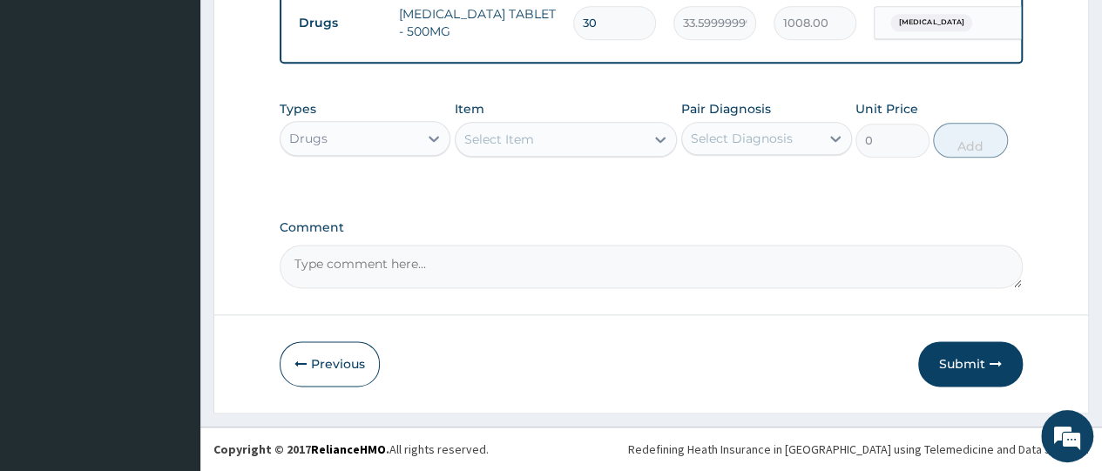
click at [537, 134] on div "Select Item" at bounding box center [551, 139] width 190 height 28
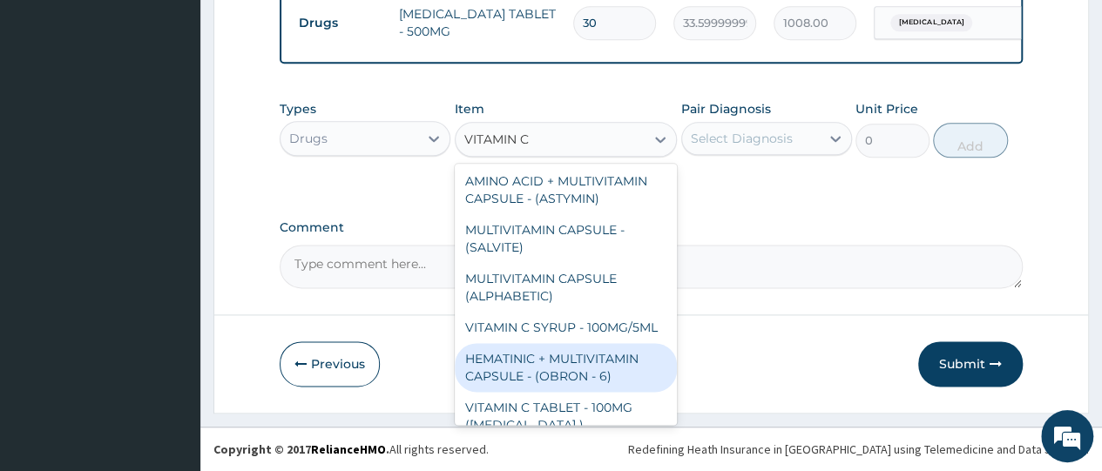
scroll to position [216, 0]
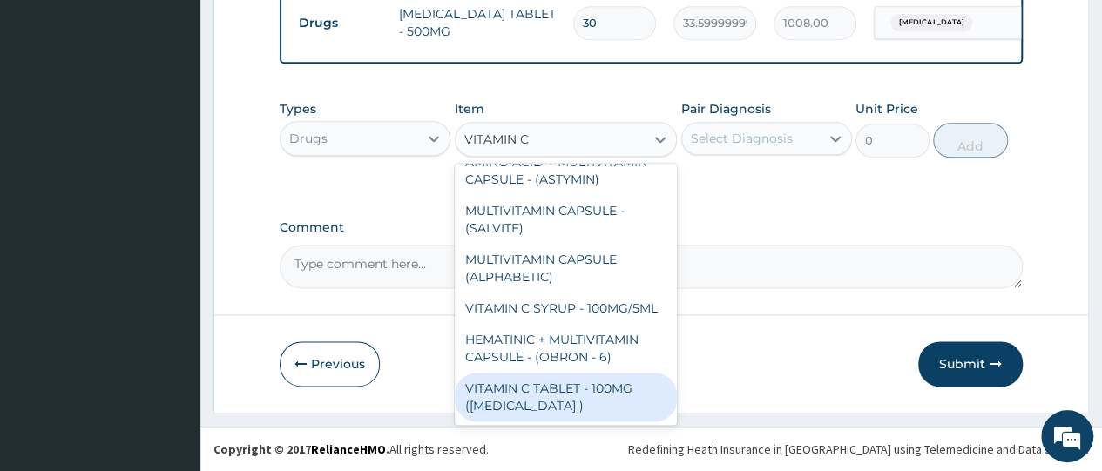
type input "VITAMIN C"
click at [729, 126] on div "Select Diagnosis" at bounding box center [751, 139] width 138 height 28
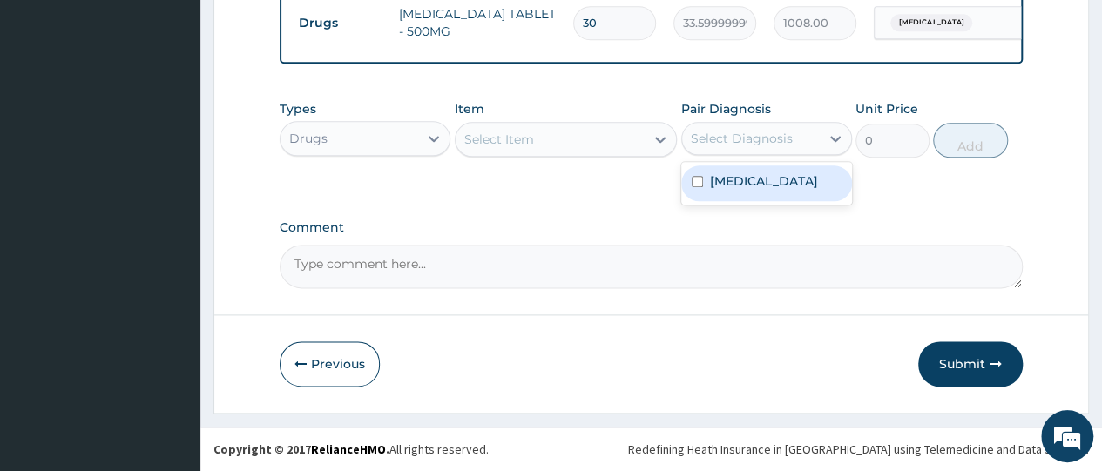
click at [698, 179] on input "checkbox" at bounding box center [697, 181] width 11 height 11
checkbox input "true"
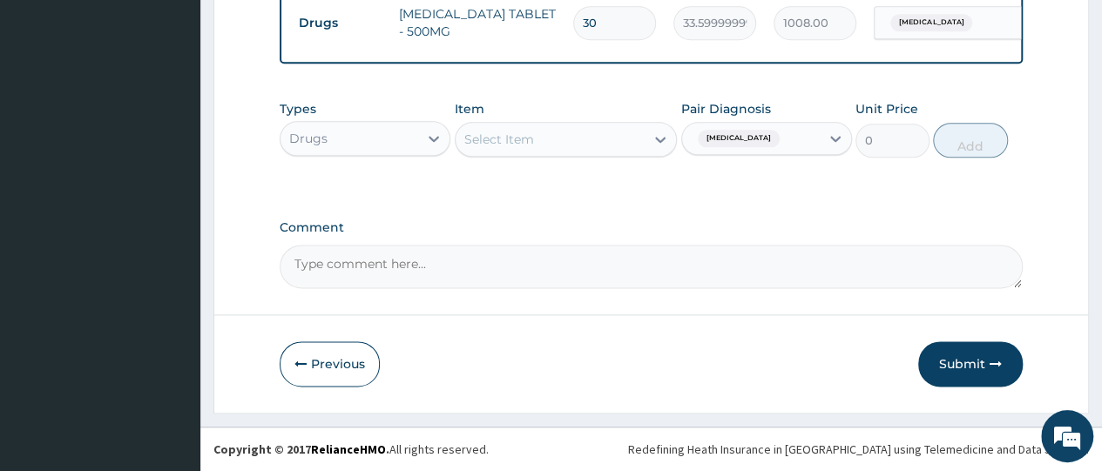
click at [554, 137] on div "Select Item" at bounding box center [551, 139] width 190 height 28
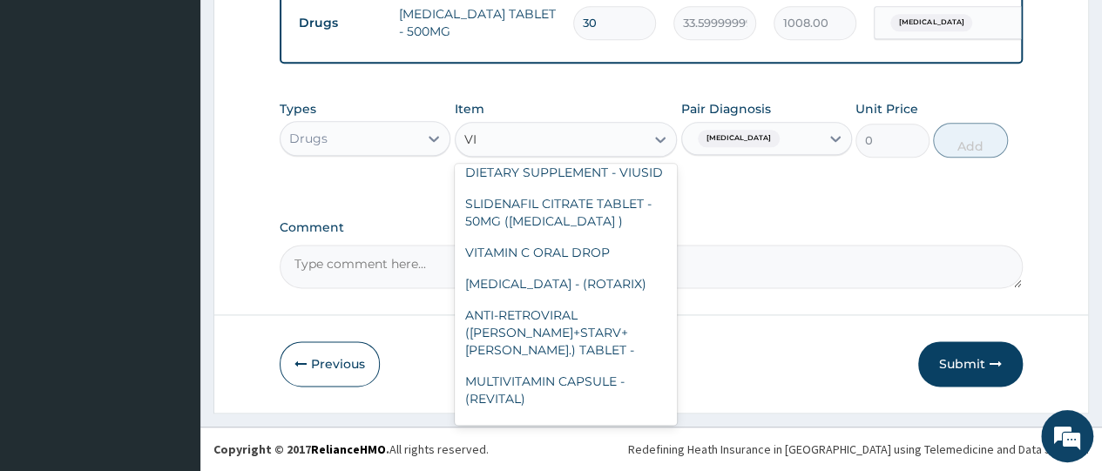
scroll to position [0, 0]
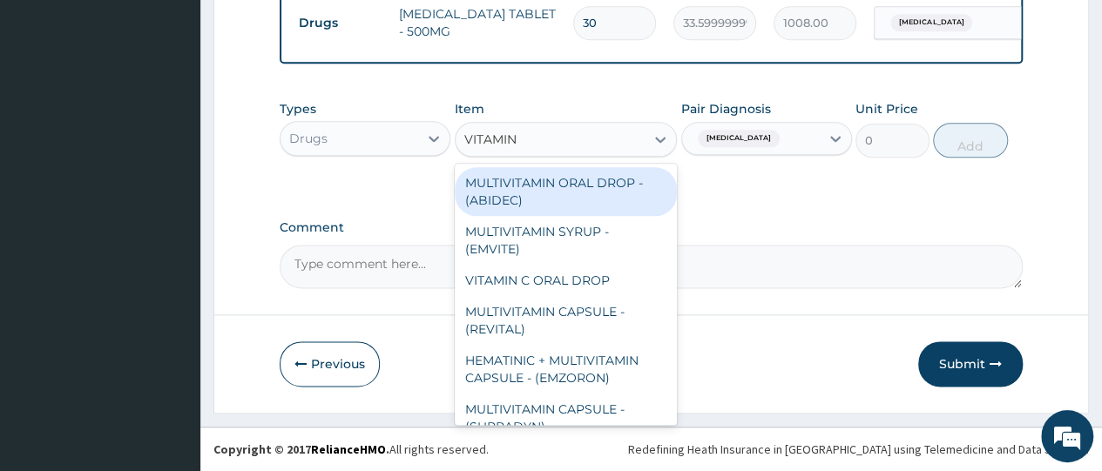
type input "VITAMIN C"
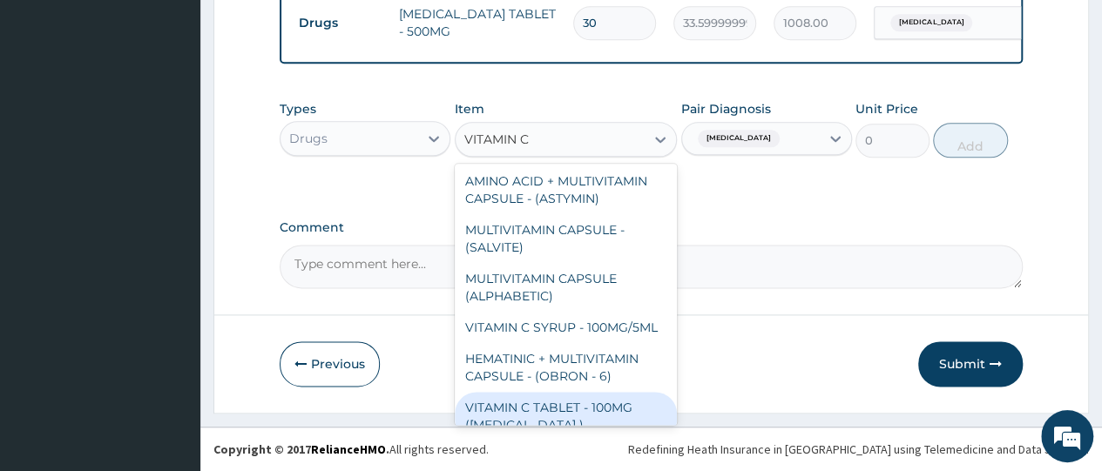
scroll to position [216, 0]
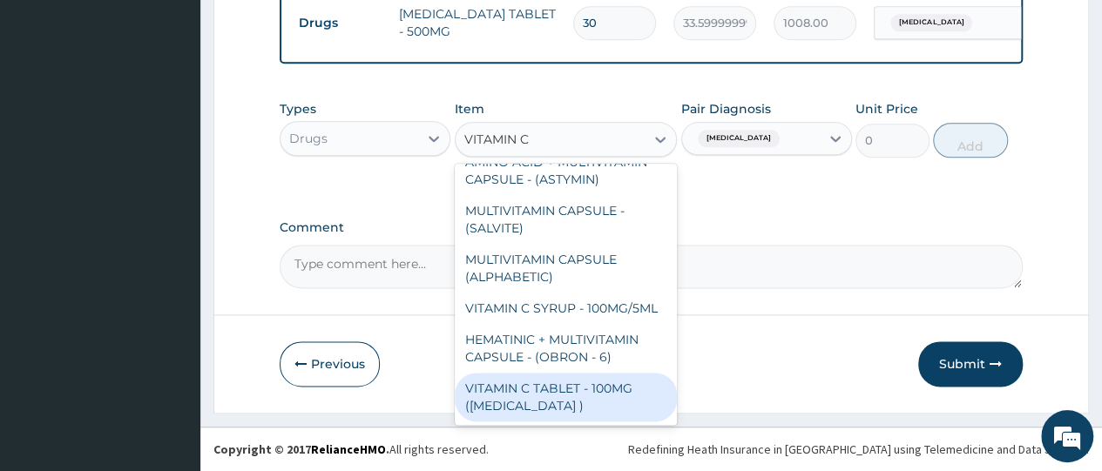
click at [530, 398] on div "VITAMIN C TABLET - 100MG (ASCORBIC ACID )" at bounding box center [566, 397] width 223 height 49
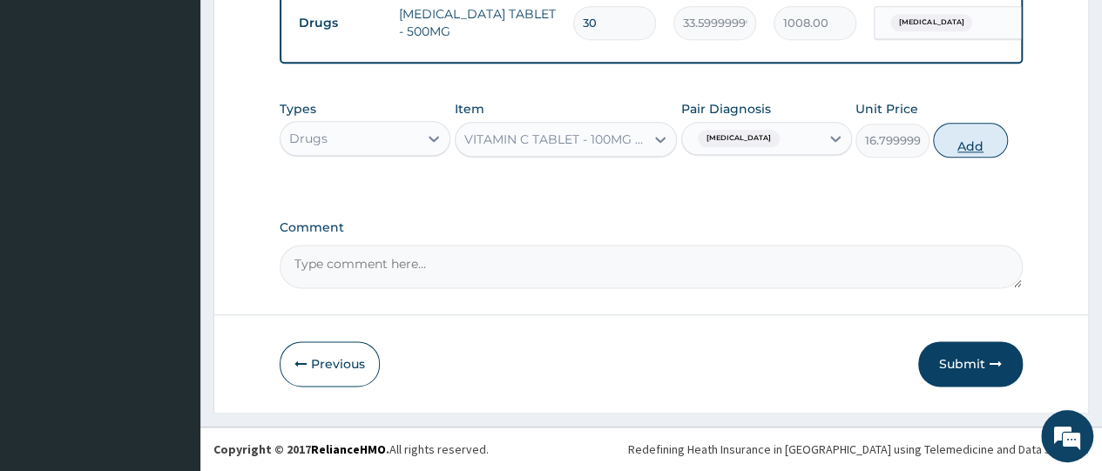
click at [972, 146] on button "Add" at bounding box center [970, 140] width 74 height 35
type input "0"
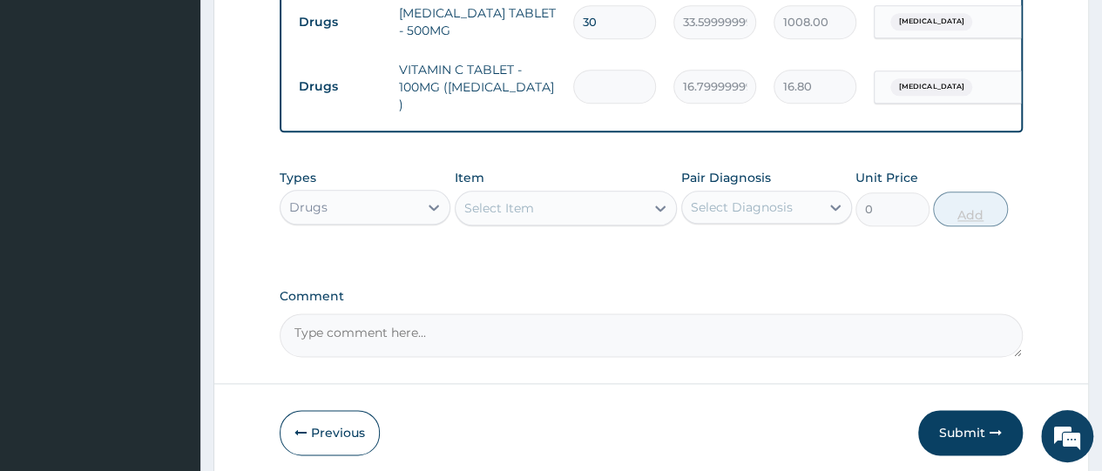
type input "0.00"
type input "5"
type input "84.00"
type input "52"
type input "873.60"
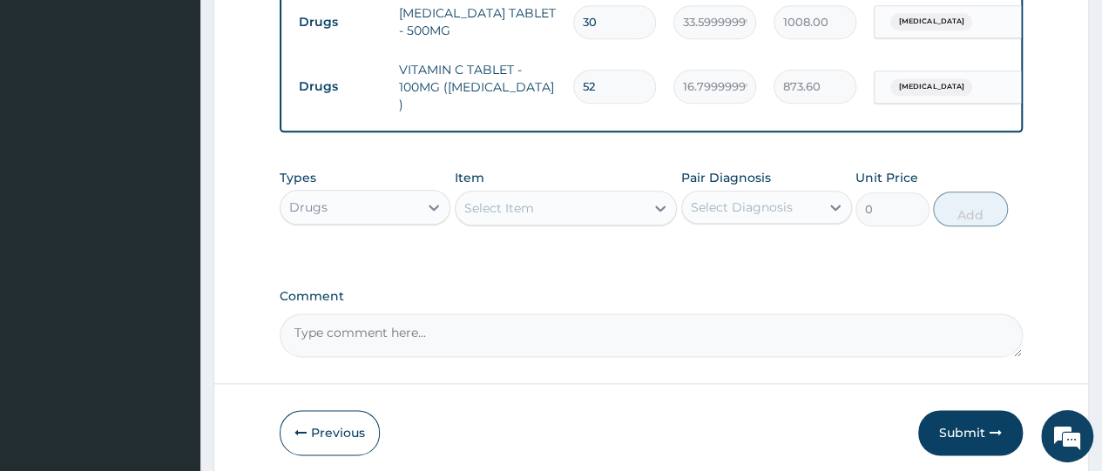
type input "52"
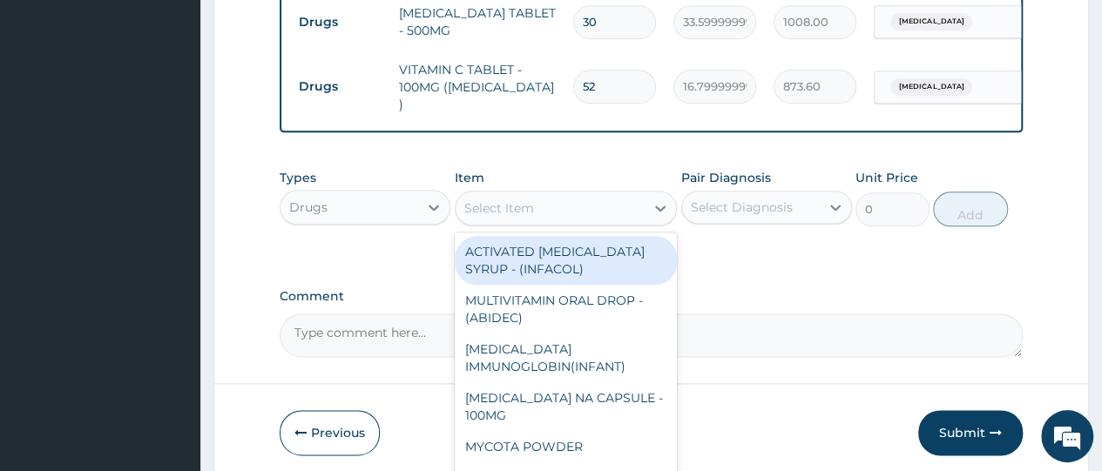
click at [558, 196] on div "Select Item" at bounding box center [551, 208] width 190 height 28
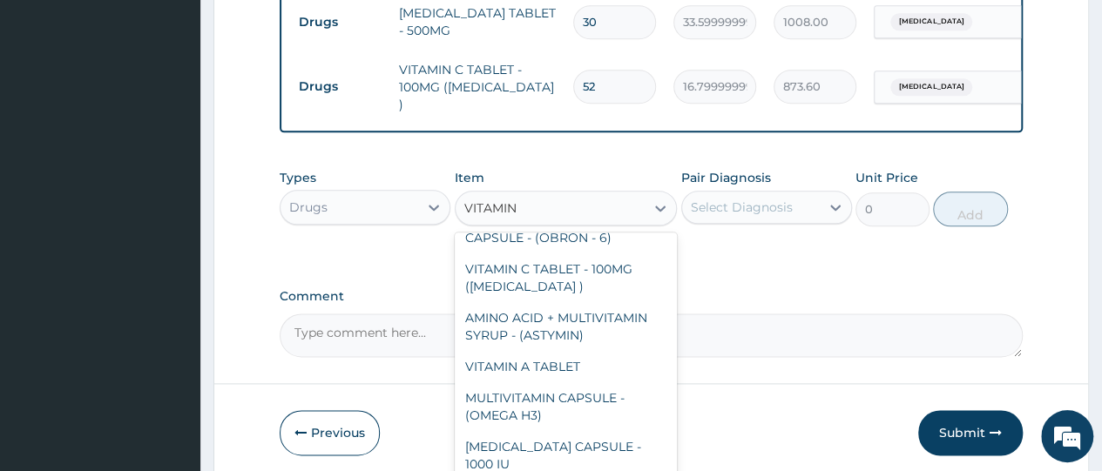
scroll to position [0, 0]
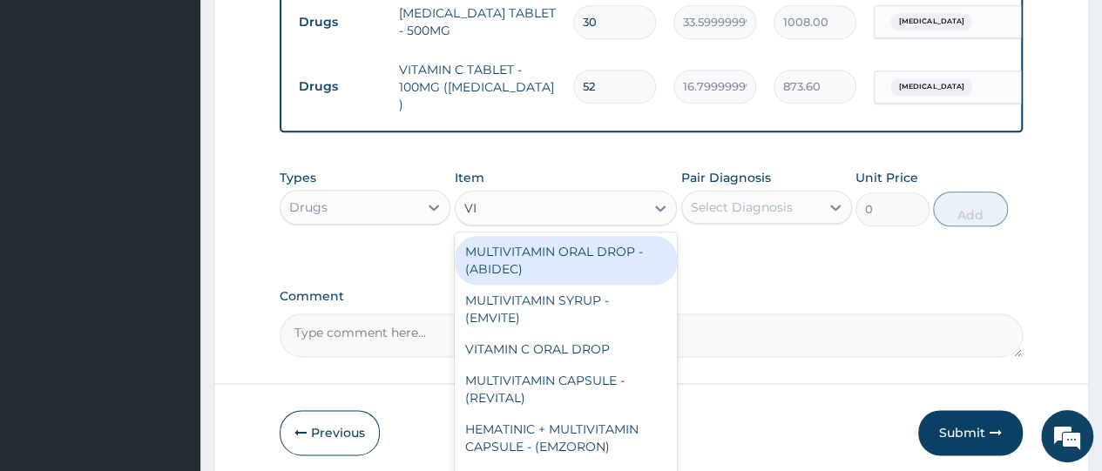
type input "V"
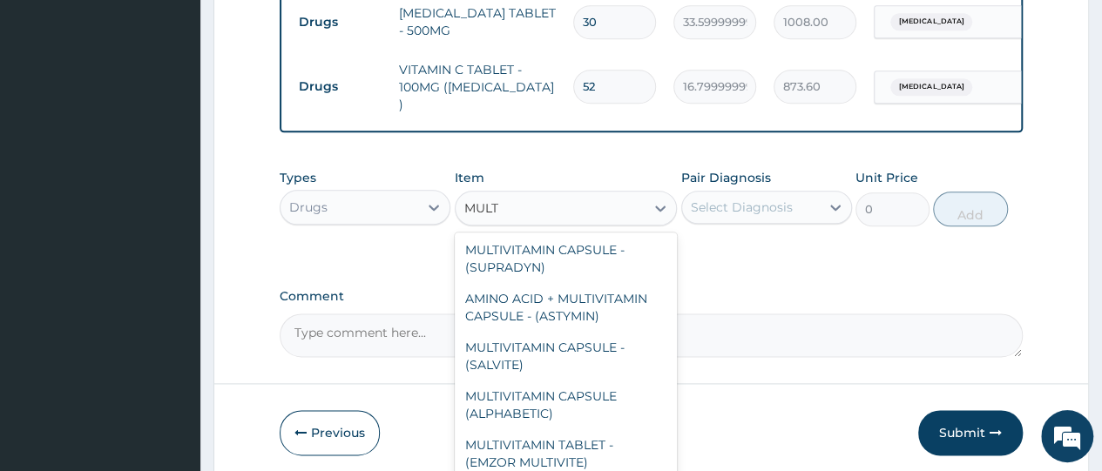
scroll to position [223, 0]
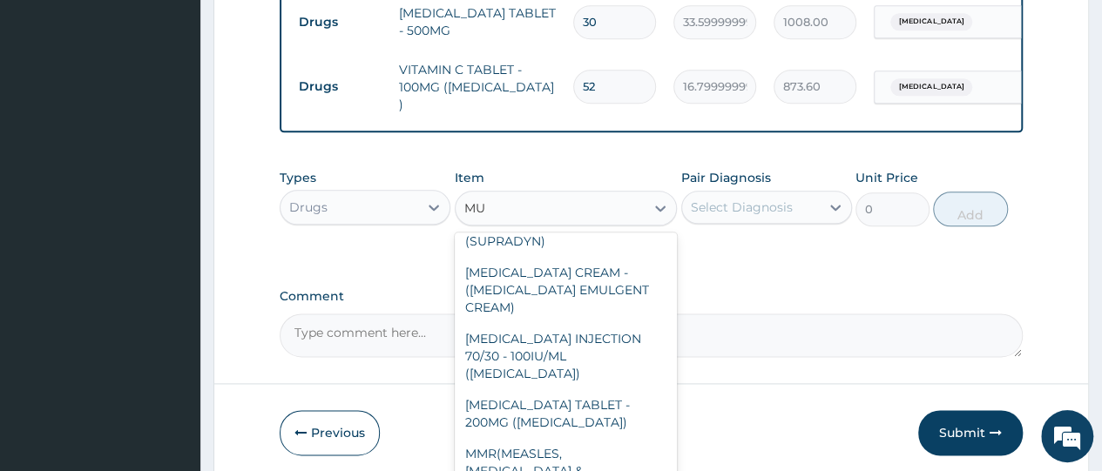
type input "M"
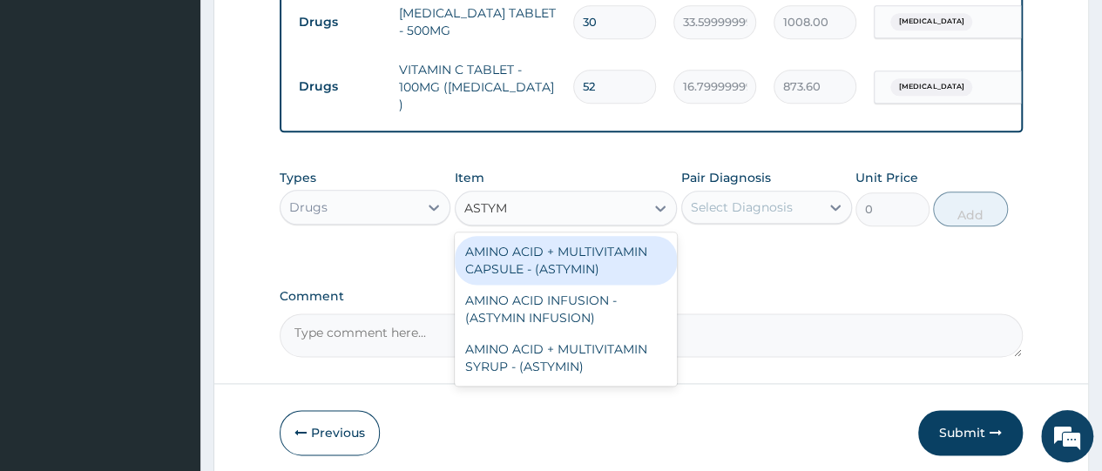
scroll to position [0, 0]
type input "ASTYMIN"
click at [546, 248] on div "AMINO ACID + MULTIVITAMIN CAPSULE - (ASTYMIN)" at bounding box center [566, 260] width 223 height 49
type input "196"
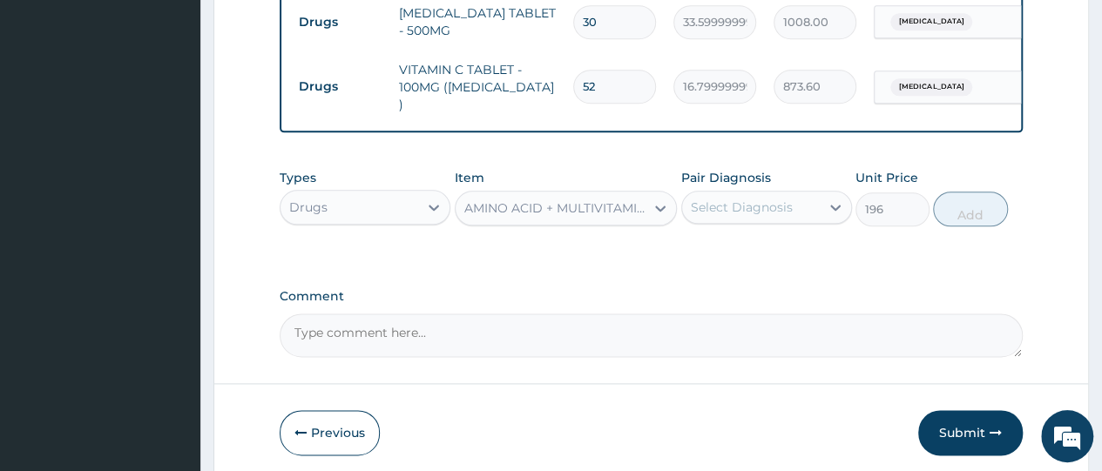
click at [729, 199] on div "Select Diagnosis" at bounding box center [742, 207] width 102 height 17
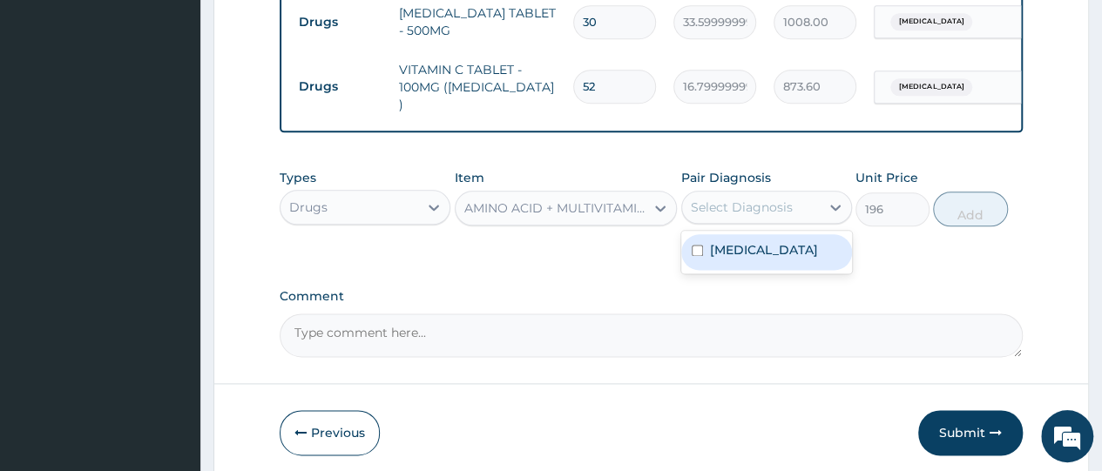
click at [701, 245] on input "checkbox" at bounding box center [697, 250] width 11 height 11
checkbox input "true"
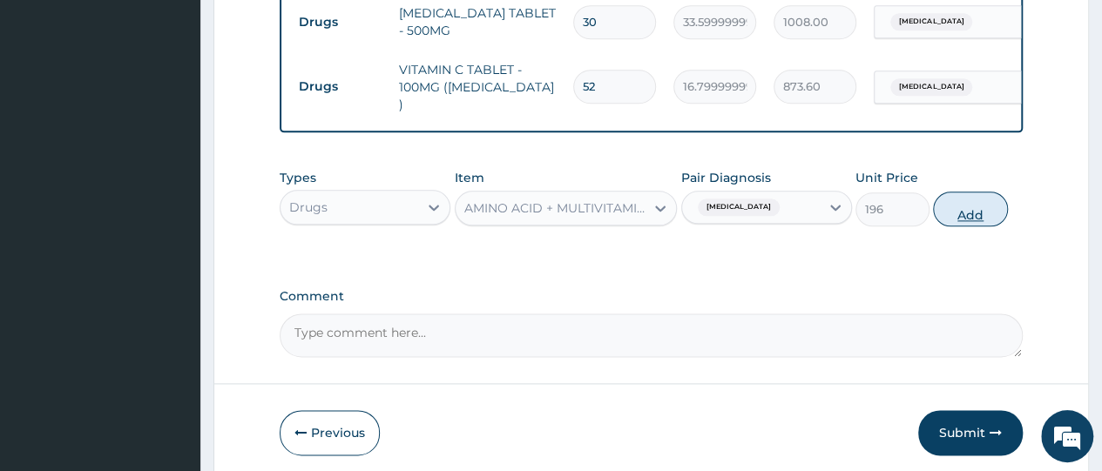
click at [981, 206] on button "Add" at bounding box center [970, 209] width 74 height 35
type input "0"
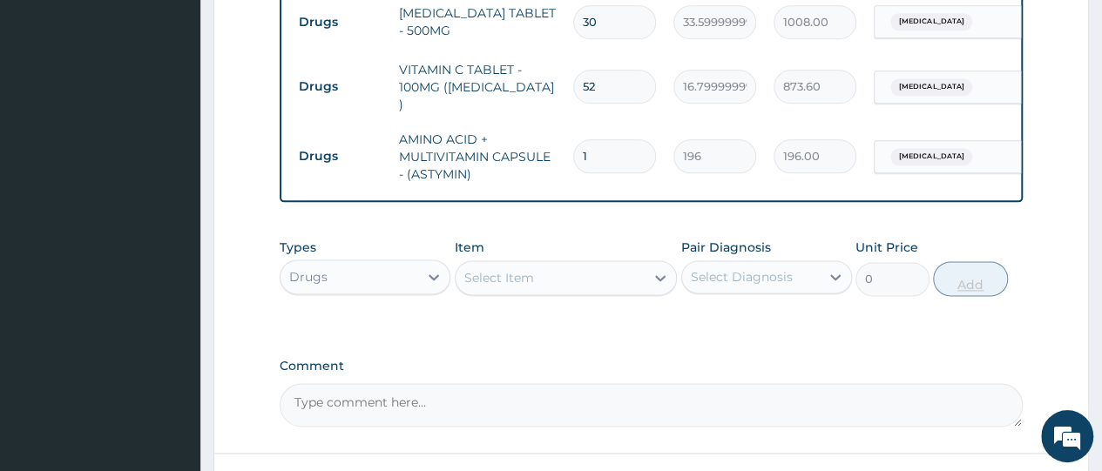
type input "14"
type input "2744.00"
type input "15"
type input "2940.00"
type input "16"
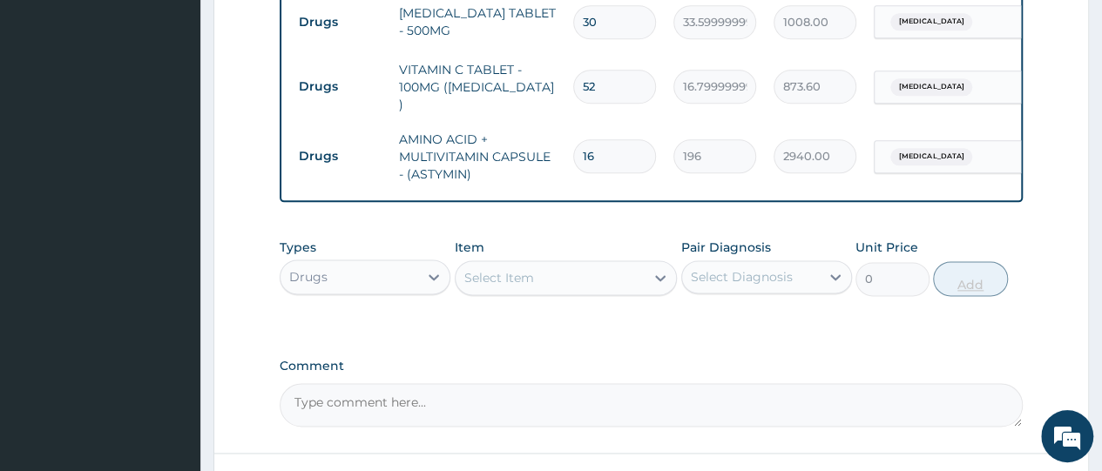
type input "3136.00"
type input "17"
type input "3332.00"
type input "18"
type input "3528.00"
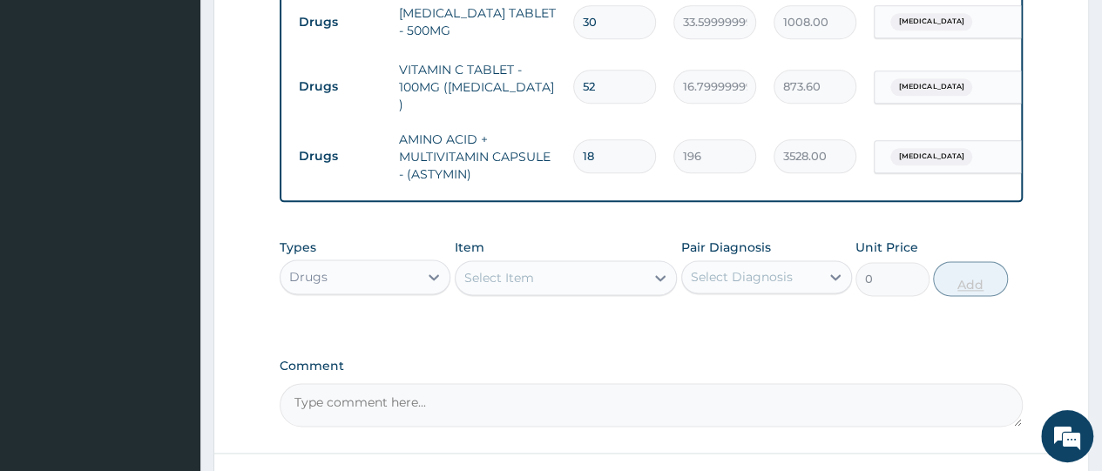
type input "19"
type input "3724.00"
type input "20"
type input "3920.00"
type input "21"
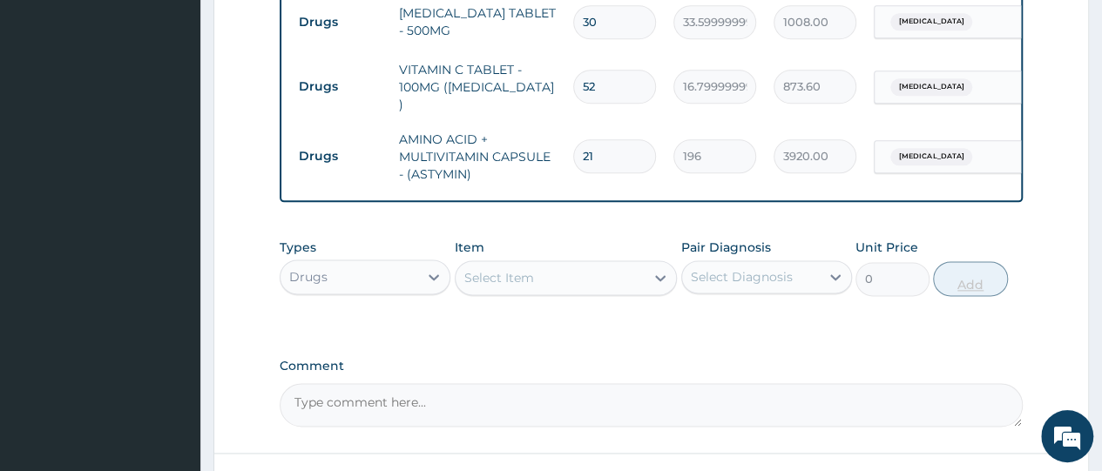
type input "4116.00"
type input "22"
type input "4312.00"
type input "23"
type input "4508.00"
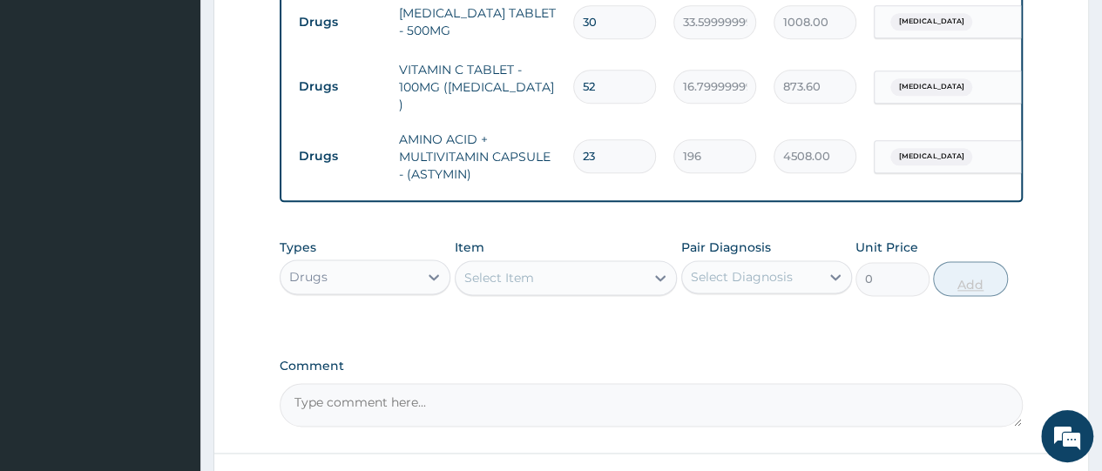
type input "24"
type input "4704.00"
type input "25"
type input "4900.00"
type input "26"
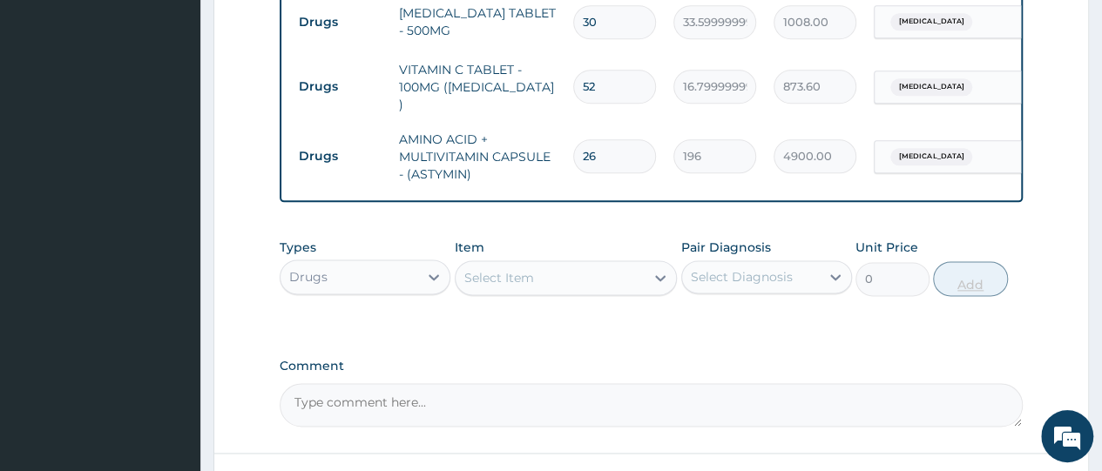
type input "5096.00"
type input "27"
type input "5292.00"
type input "28"
type input "5488.00"
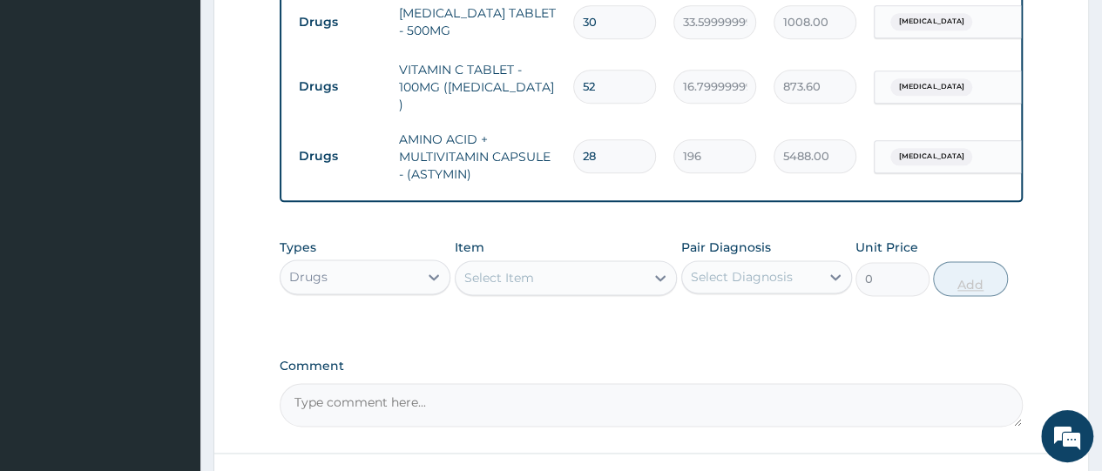
type input "29"
type input "5684.00"
type input "30"
type input "5880.00"
type input "31"
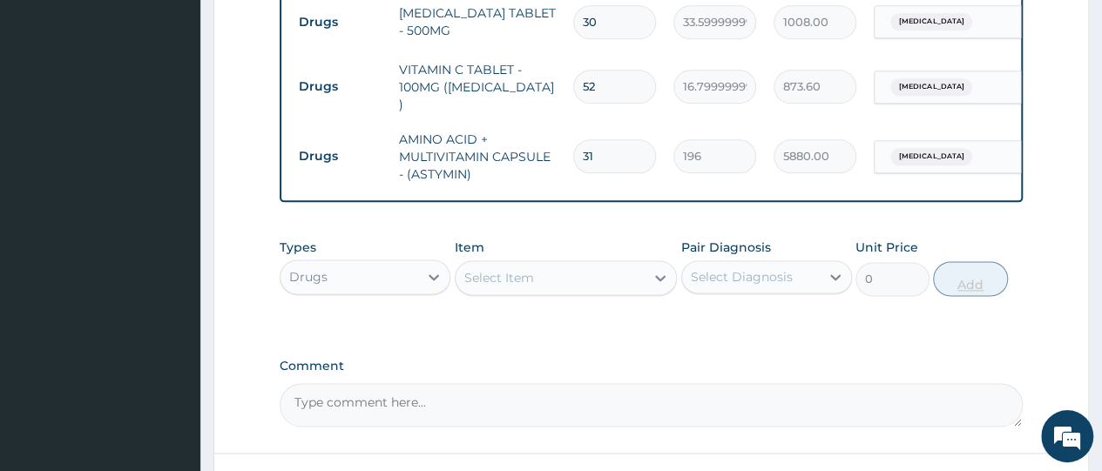
type input "6076.00"
type input "32"
type input "6272.00"
type input "33"
type input "6468.00"
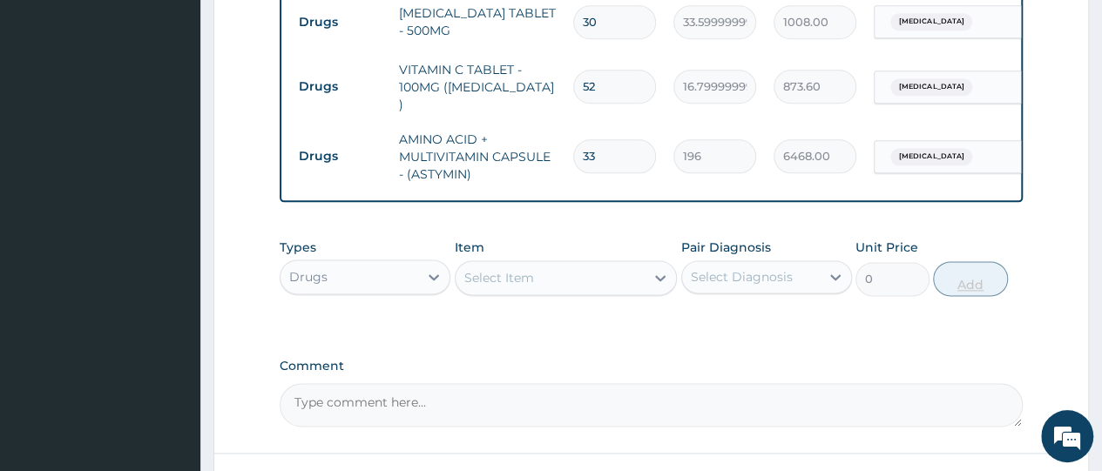
type input "3"
type input "588.00"
type input "0.00"
type input "1"
type input "196.00"
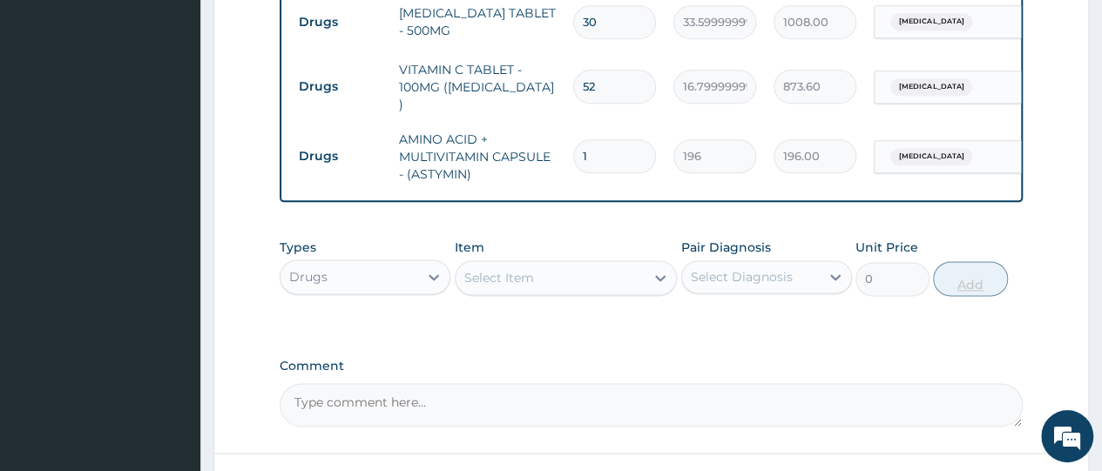
type input "14"
type input "2744.00"
type input "13"
type input "2548.00"
type input "134"
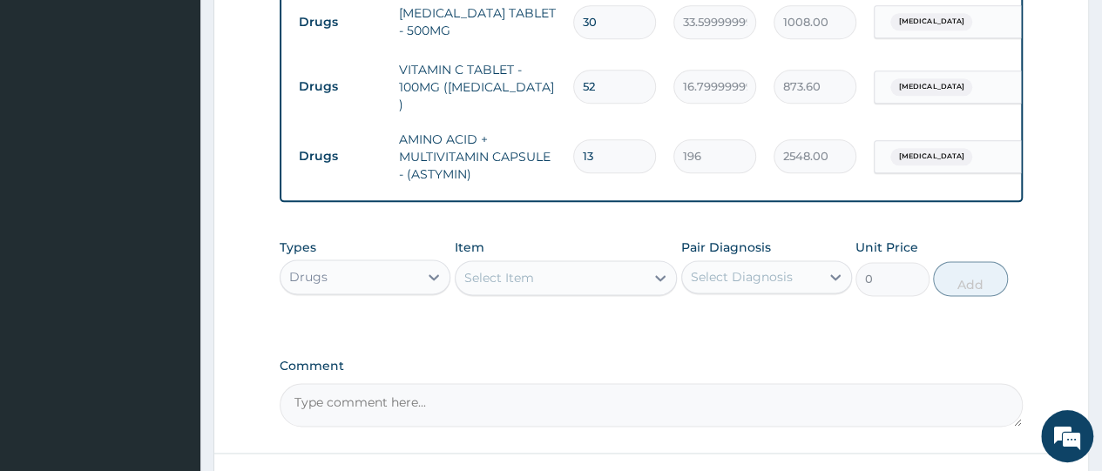
type input "26264.00"
type input "13"
type input "2548.00"
type input "1"
type input "196.00"
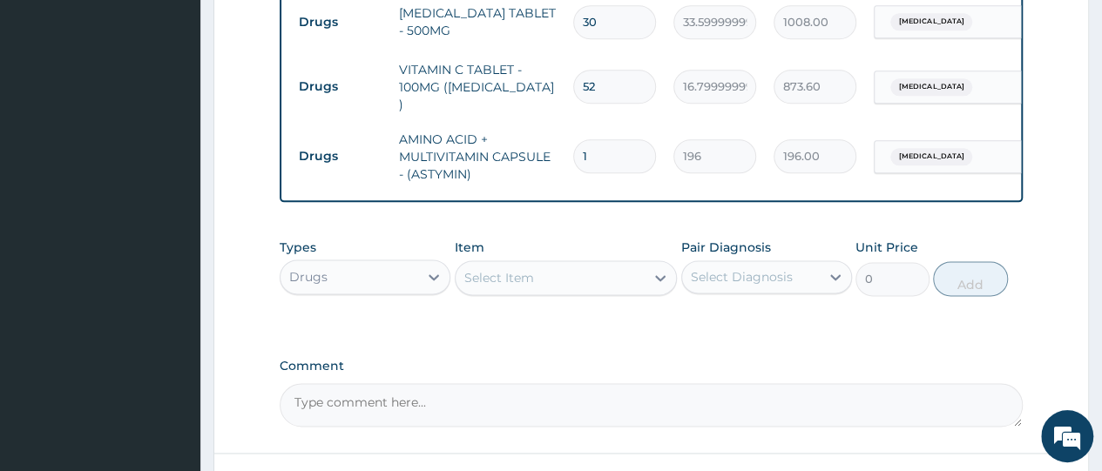
type input "14"
type input "2744.00"
type input "14"
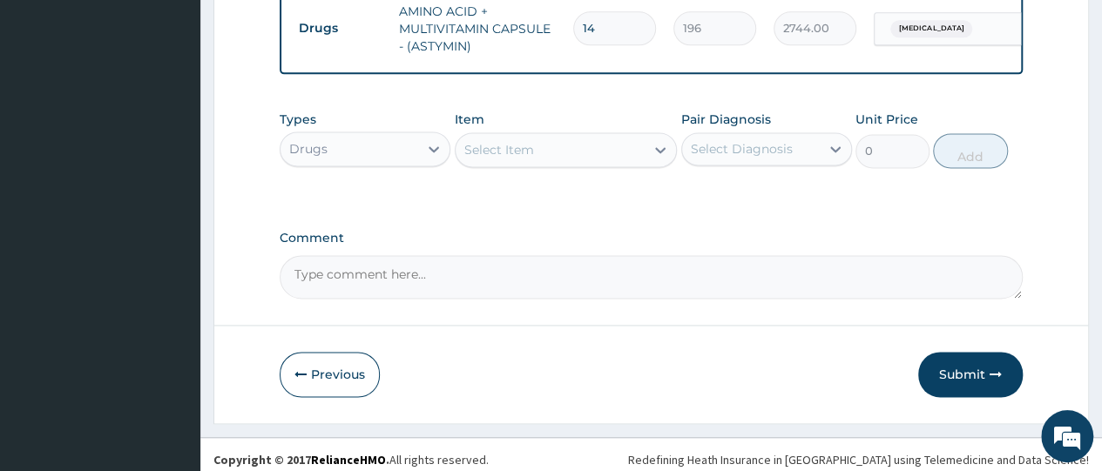
scroll to position [1129, 0]
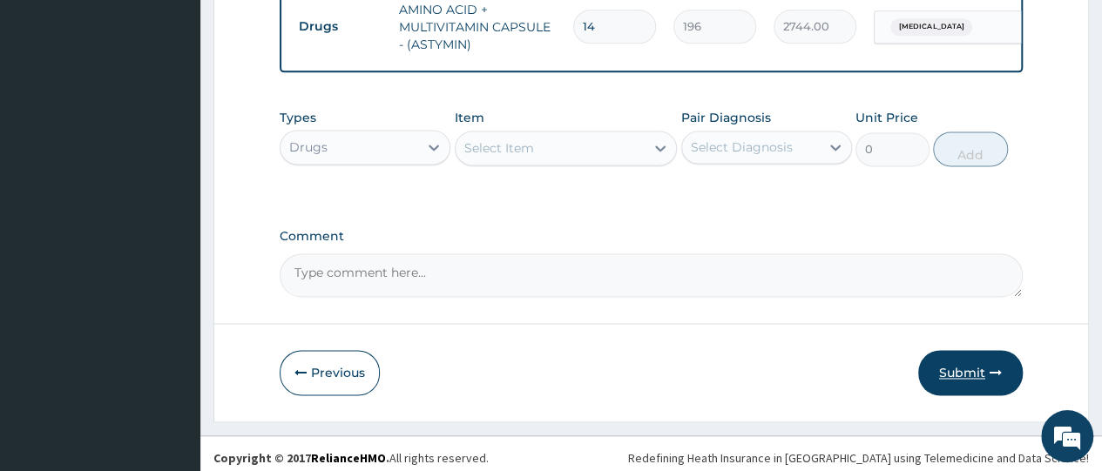
click at [961, 362] on button "Submit" at bounding box center [971, 372] width 105 height 45
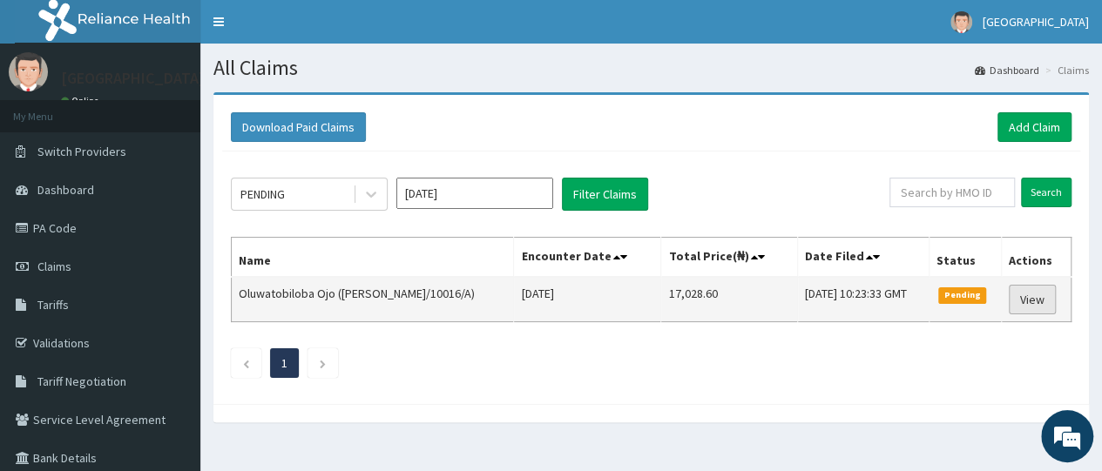
click at [1028, 299] on link "View" at bounding box center [1032, 300] width 47 height 30
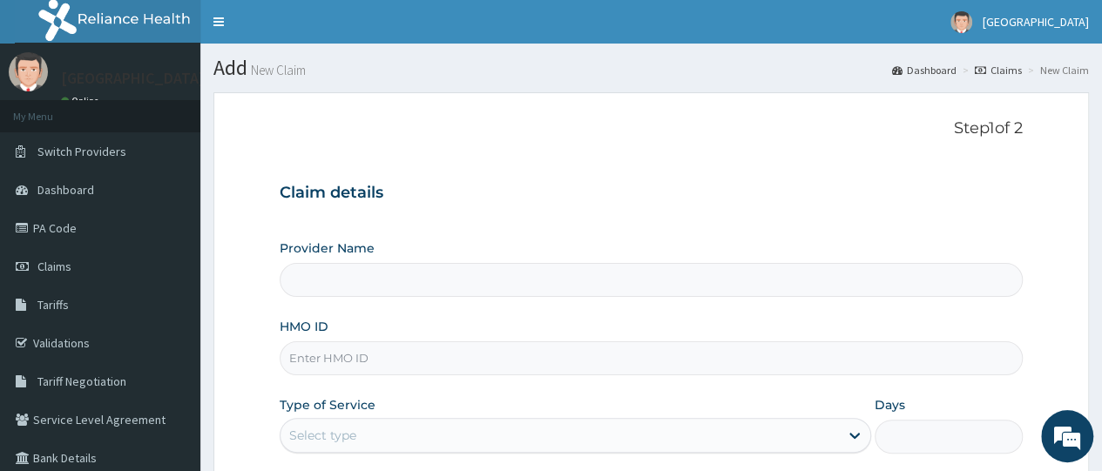
scroll to position [241, 0]
